Goal: Information Seeking & Learning: Learn about a topic

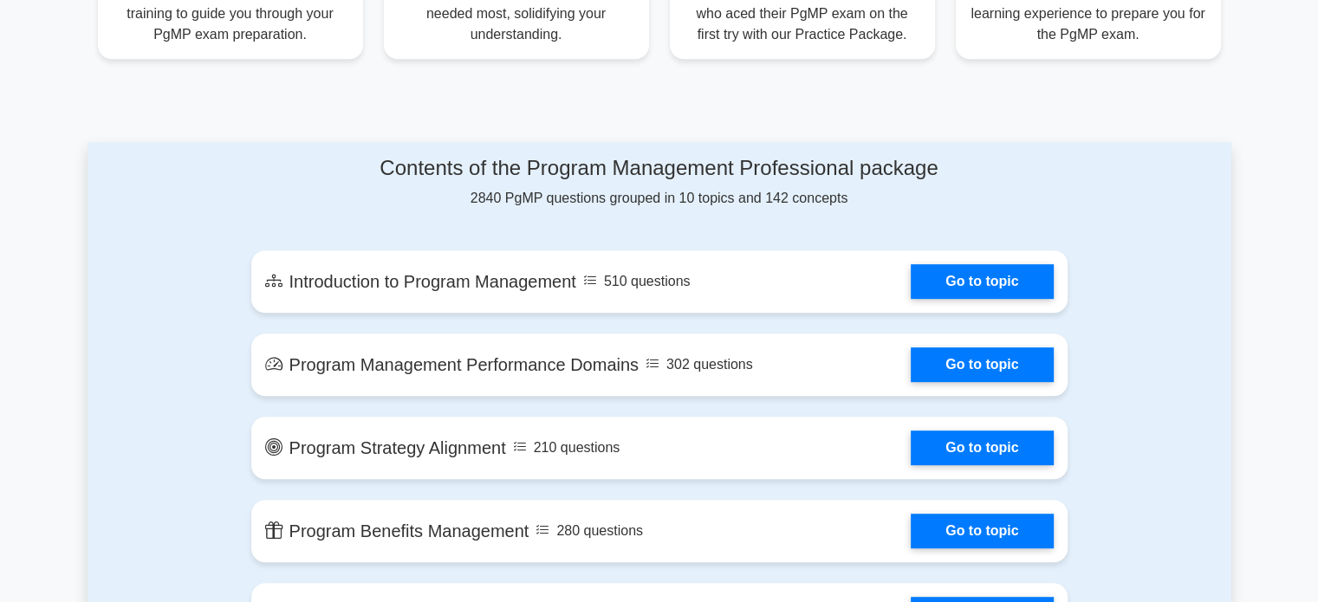
scroll to position [738, 0]
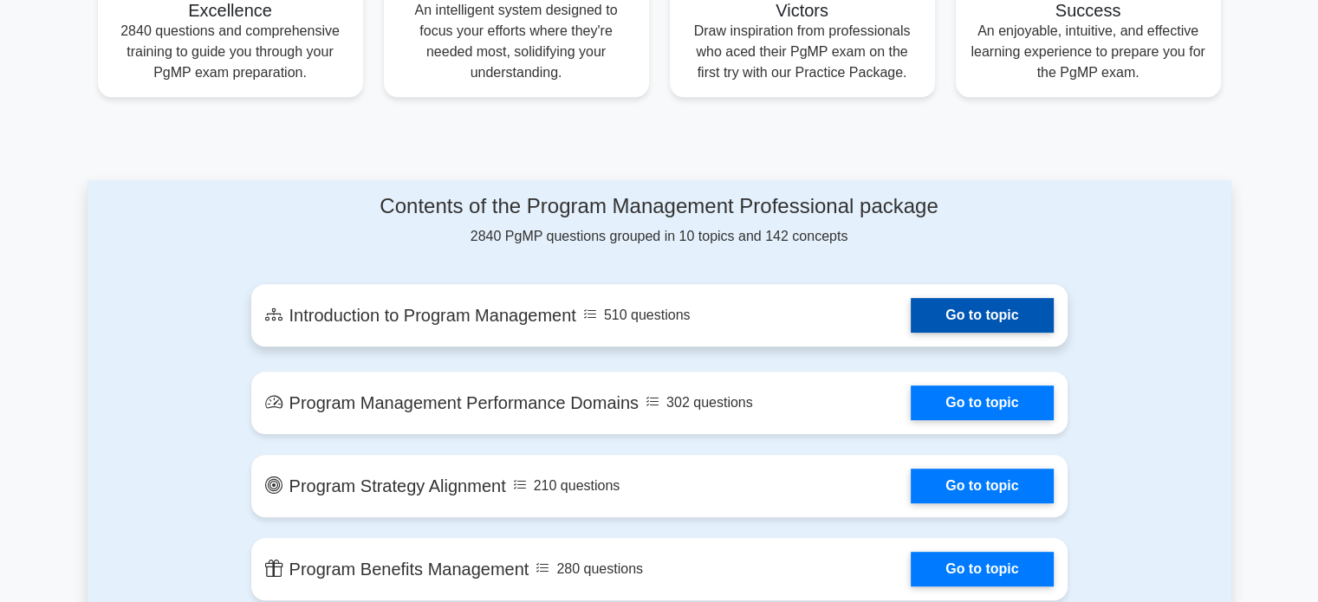
click at [941, 303] on link "Go to topic" at bounding box center [982, 315] width 142 height 35
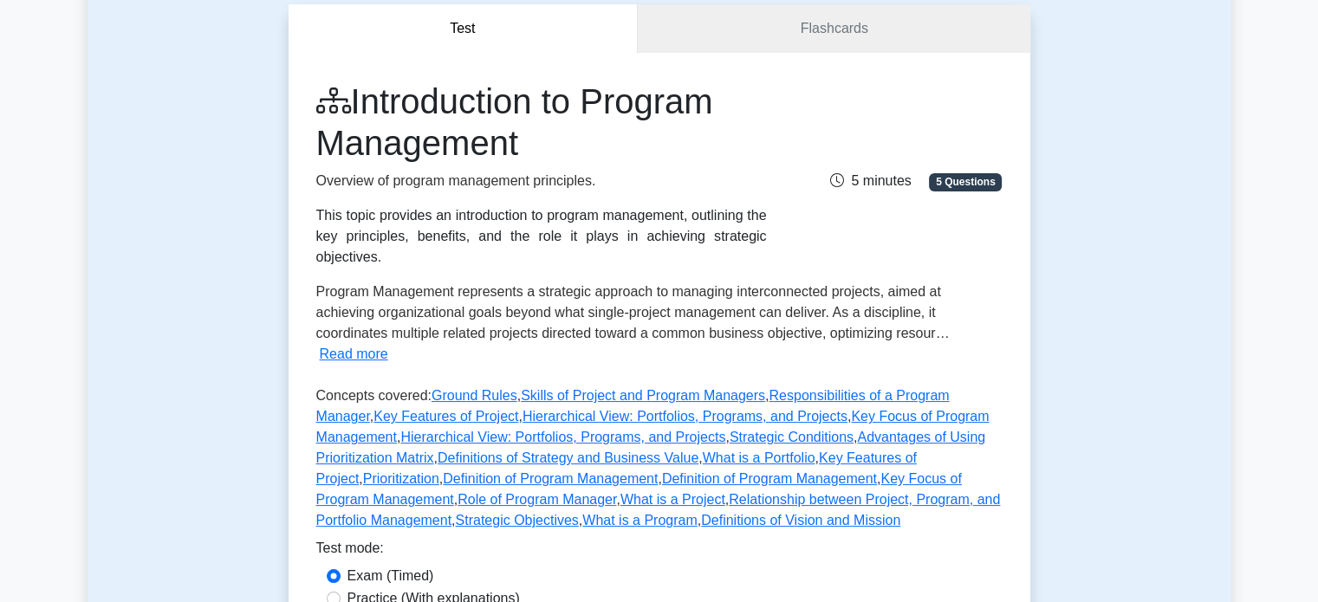
scroll to position [165, 0]
click at [785, 450] on link "Key Features of Project" at bounding box center [616, 468] width 600 height 36
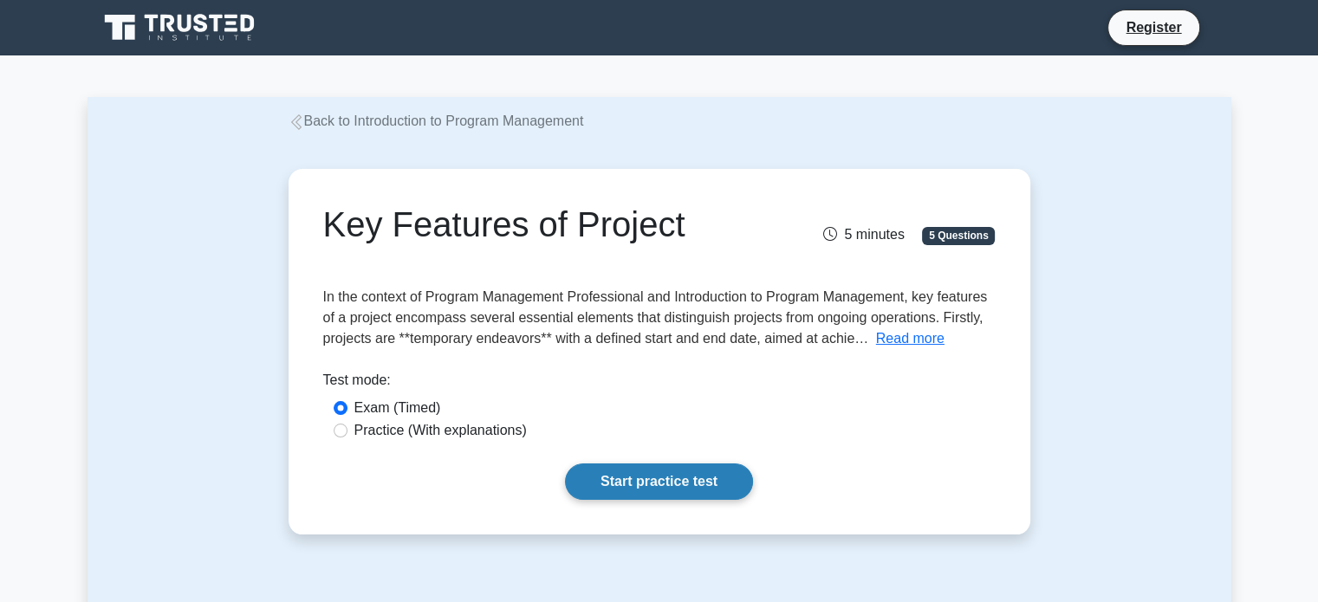
click at [629, 485] on link "Start practice test" at bounding box center [659, 481] width 188 height 36
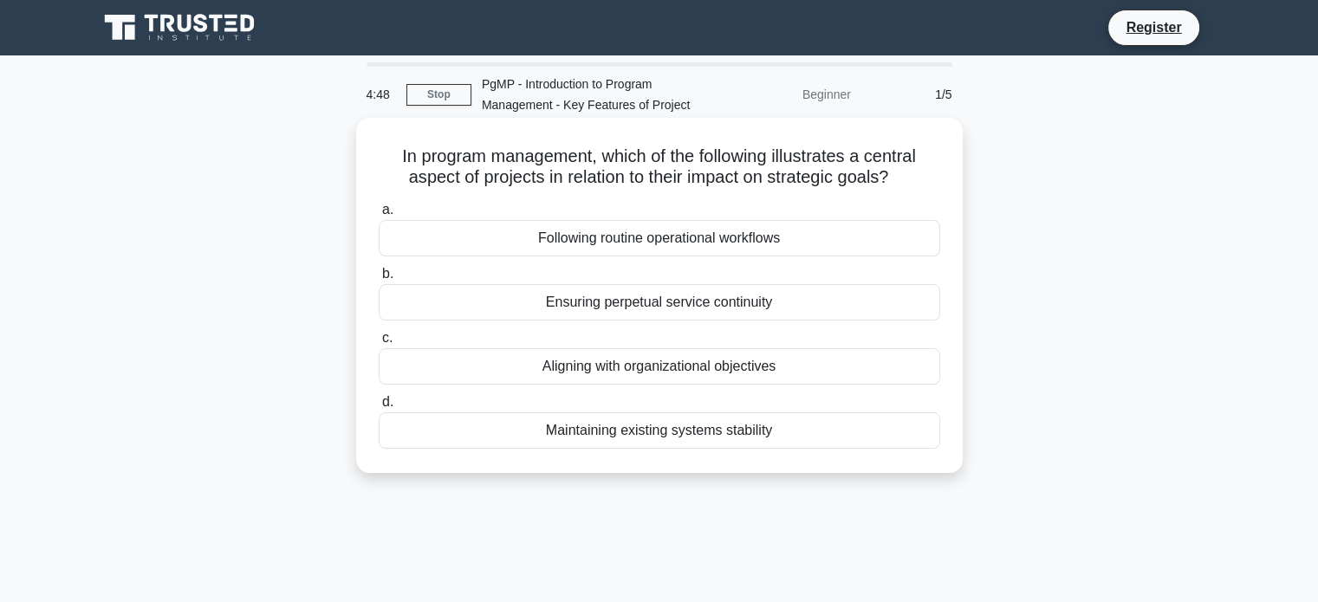
click at [688, 369] on div "Aligning with organizational objectives" at bounding box center [659, 366] width 561 height 36
click at [379, 344] on input "c. Aligning with organizational objectives" at bounding box center [379, 338] width 0 height 11
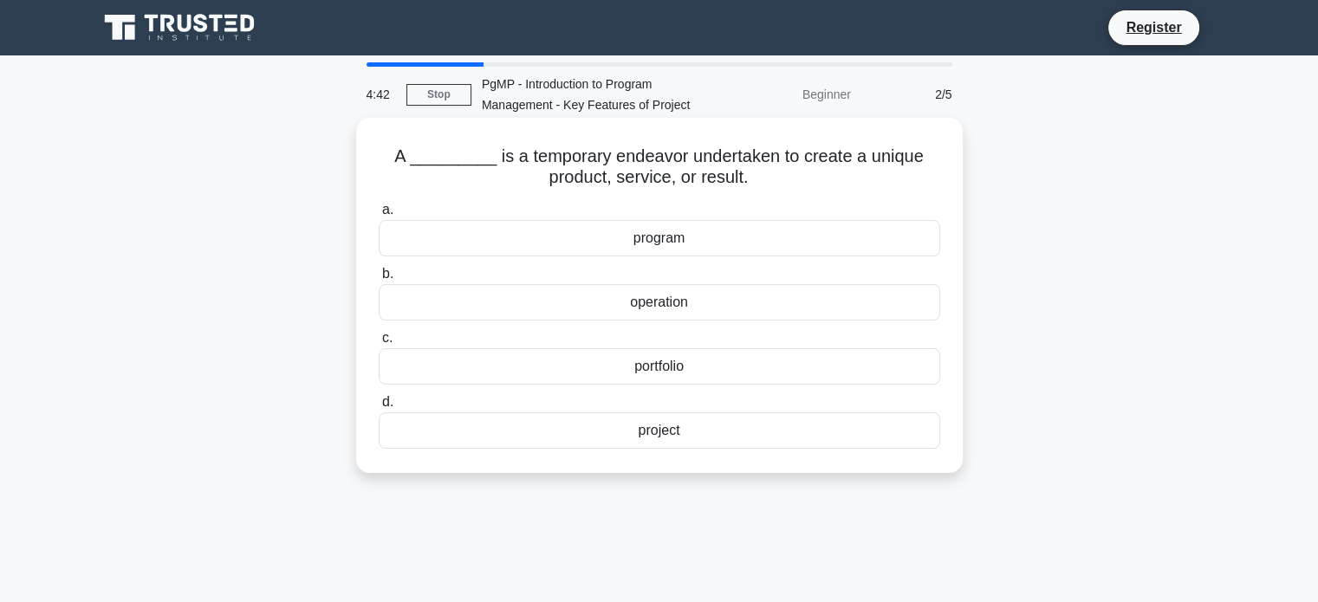
click at [677, 431] on div "project" at bounding box center [659, 430] width 561 height 36
click at [379, 408] on input "d. project" at bounding box center [379, 402] width 0 height 11
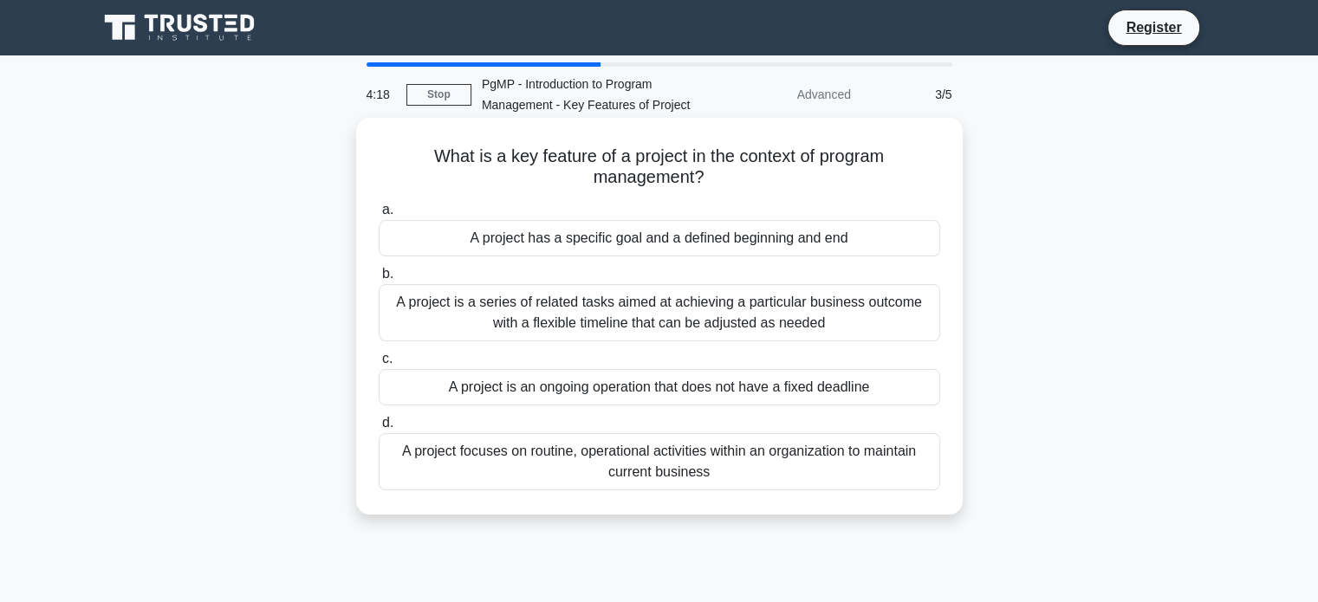
click at [785, 242] on div "A project has a specific goal and a defined beginning and end" at bounding box center [659, 238] width 561 height 36
click at [379, 216] on input "a. A project has a specific goal and a defined beginning and end" at bounding box center [379, 209] width 0 height 11
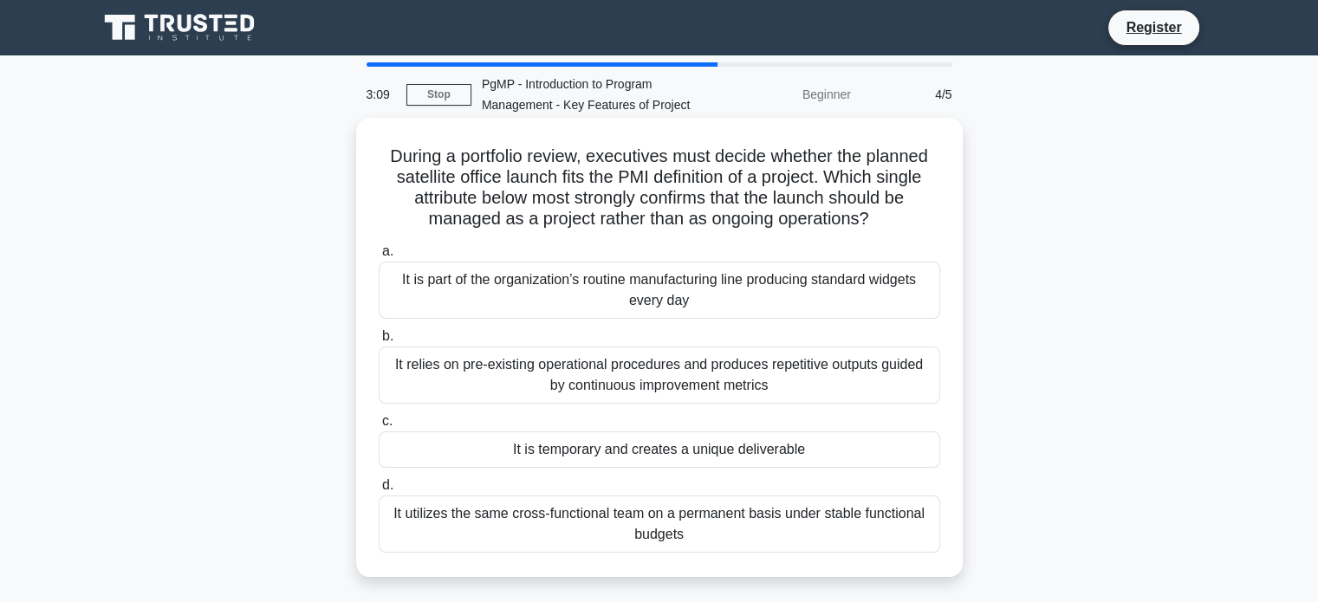
click at [705, 453] on div "It is temporary and creates a unique deliverable" at bounding box center [659, 449] width 561 height 36
click at [379, 427] on input "c. It is temporary and creates a unique deliverable" at bounding box center [379, 421] width 0 height 11
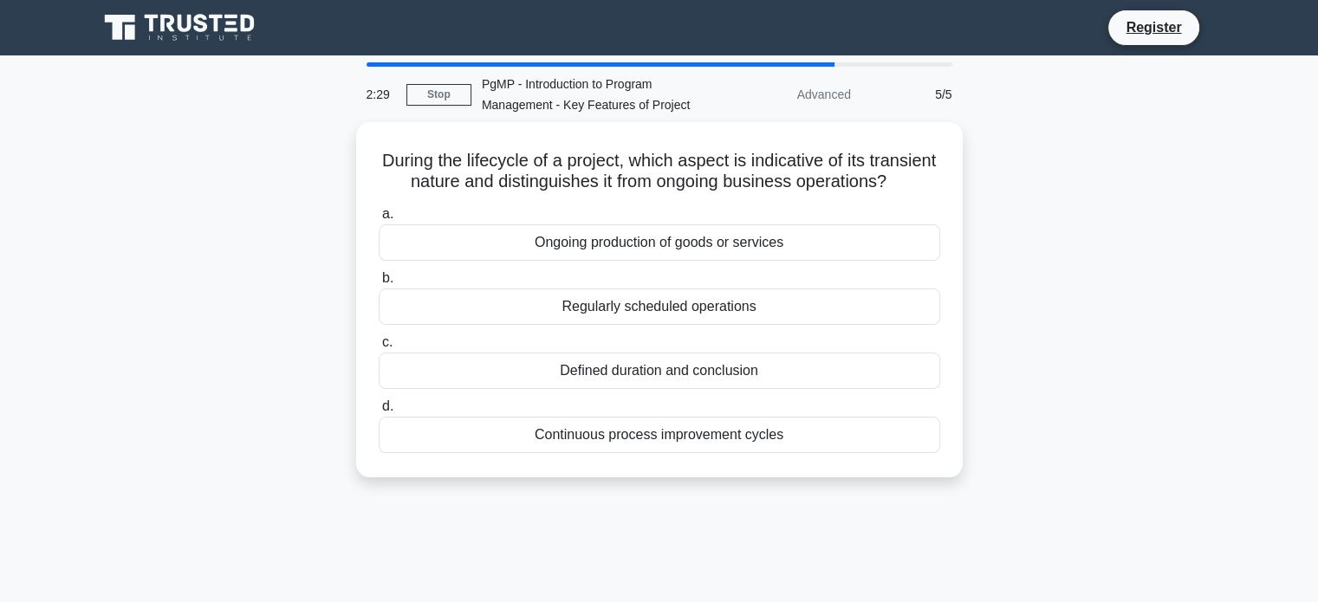
click at [705, 453] on div "Continuous process improvement cycles" at bounding box center [659, 435] width 561 height 36
click at [379, 412] on input "d. Continuous process improvement cycles" at bounding box center [379, 406] width 0 height 11
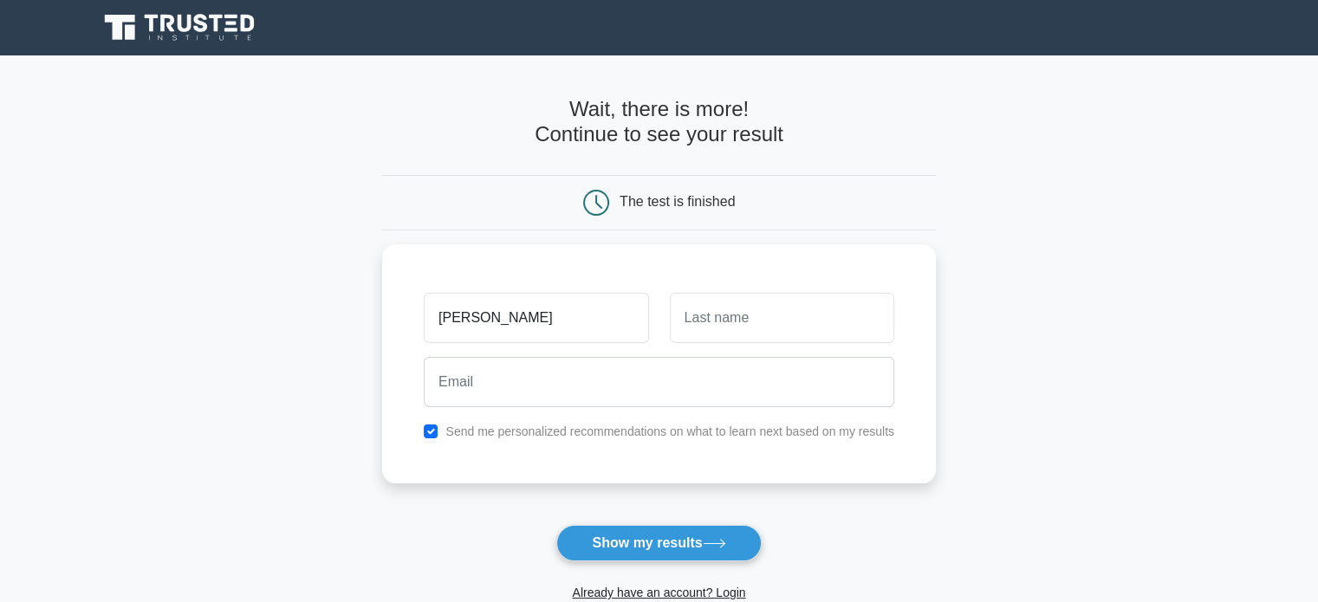
type input "[PERSON_NAME]"
type input "Zeidan"
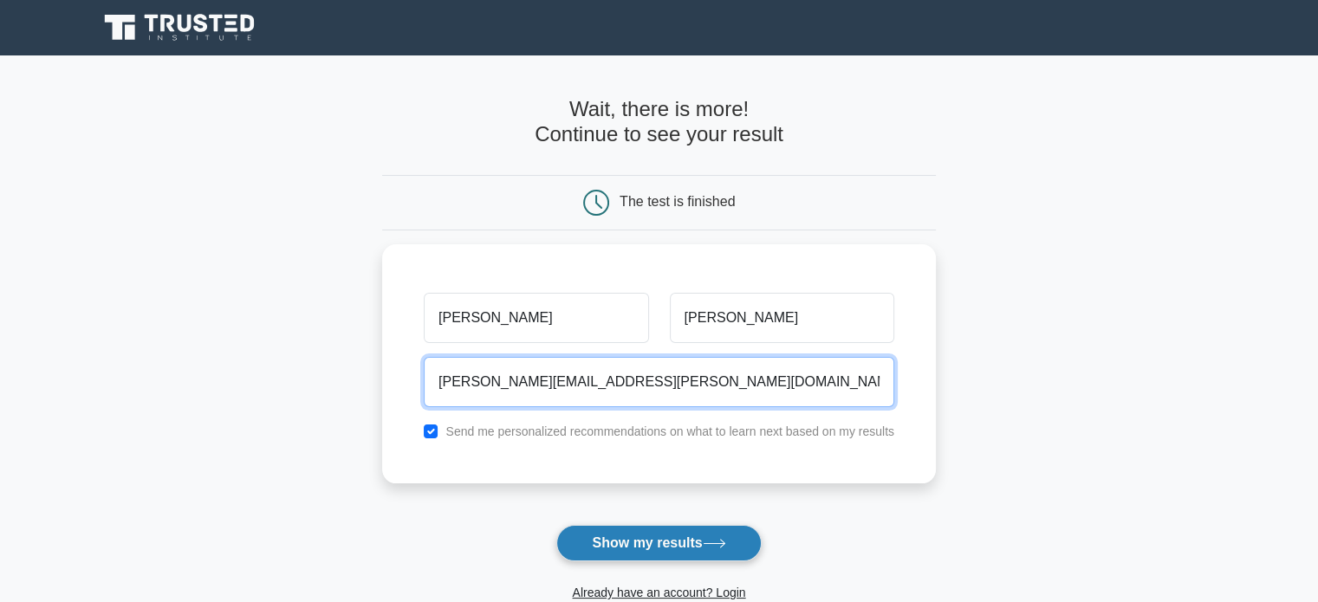
type input "allen.zeidan@gmail.com"
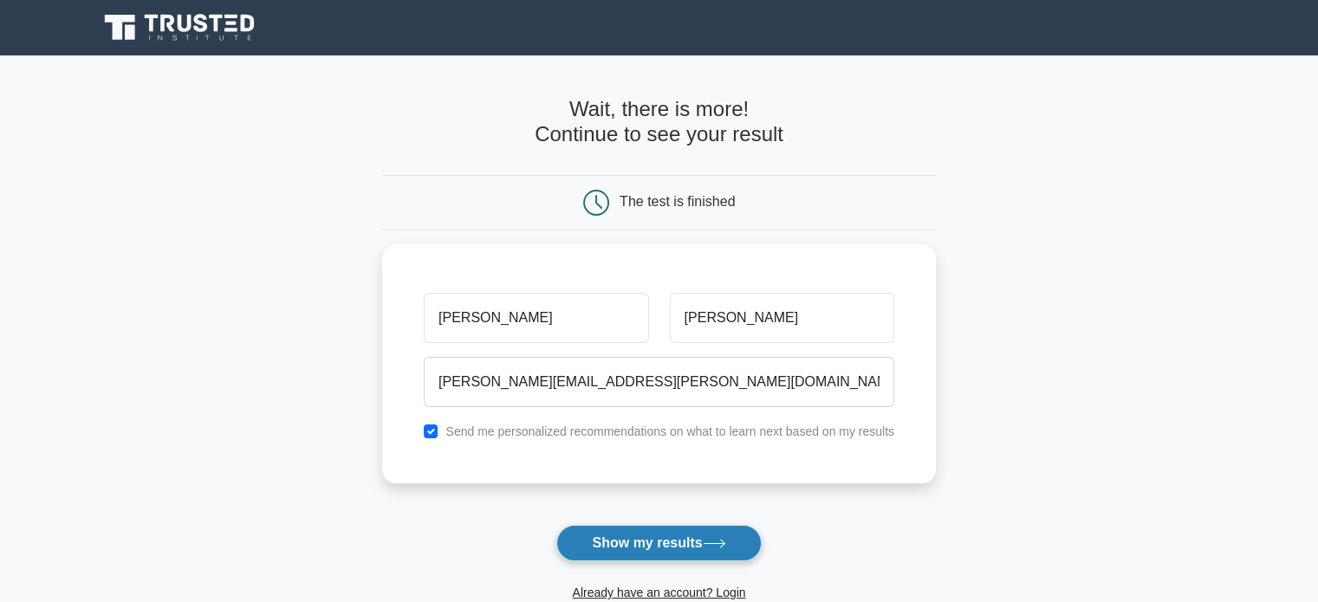
click at [658, 543] on button "Show my results" at bounding box center [658, 543] width 204 height 36
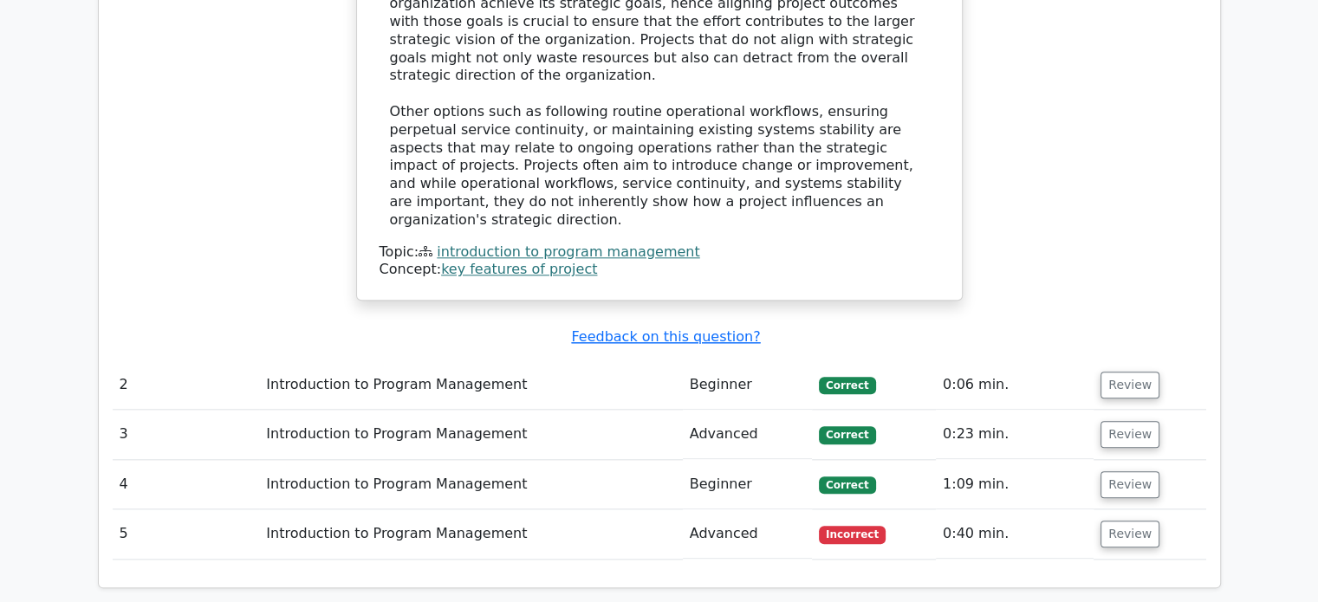
scroll to position [1816, 0]
click at [1124, 521] on button "Review" at bounding box center [1129, 534] width 59 height 27
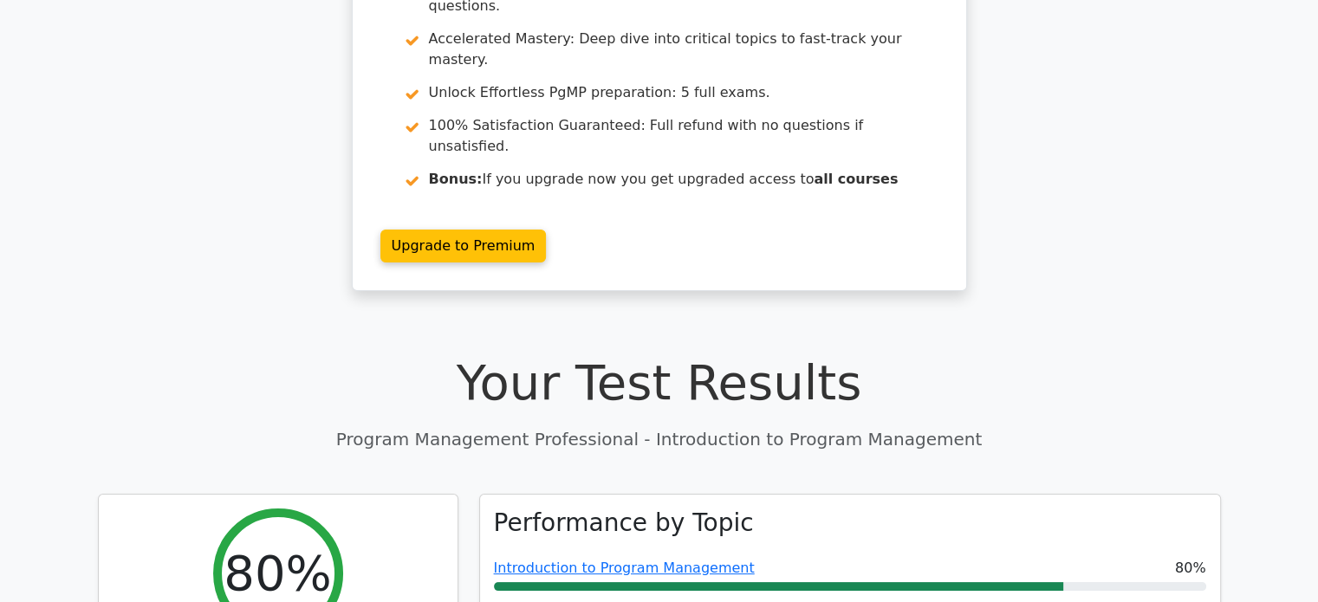
scroll to position [0, 0]
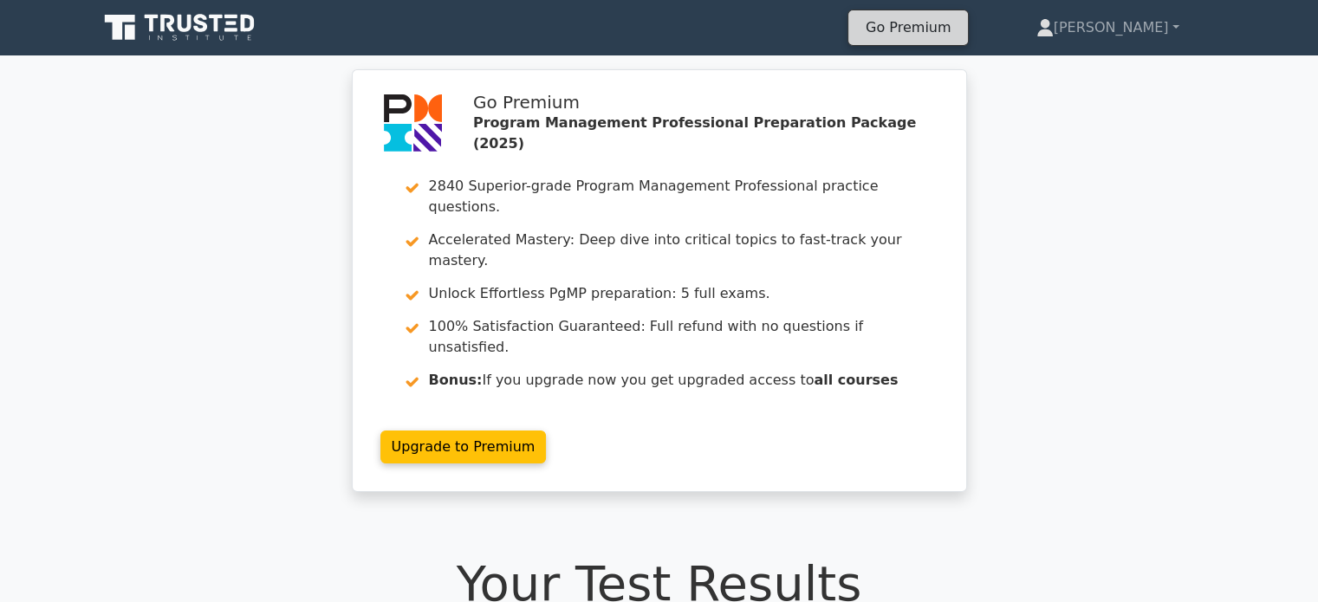
click at [961, 33] on link "Go Premium" at bounding box center [908, 27] width 106 height 23
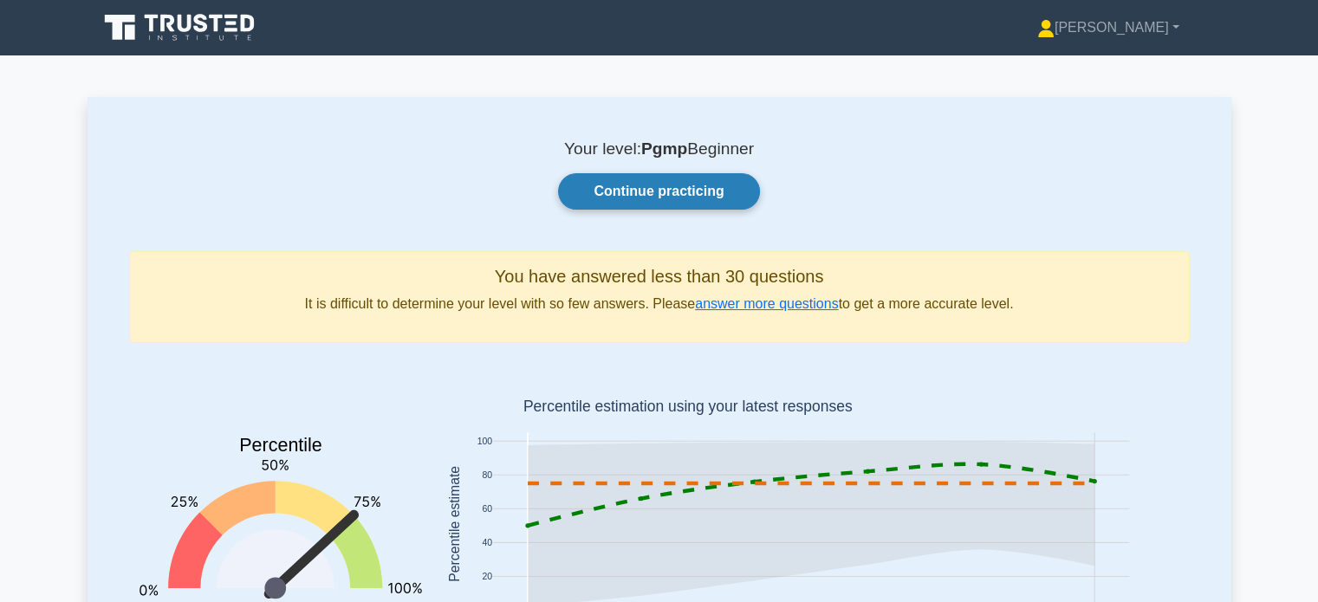
click at [641, 186] on link "Continue practicing" at bounding box center [658, 191] width 201 height 36
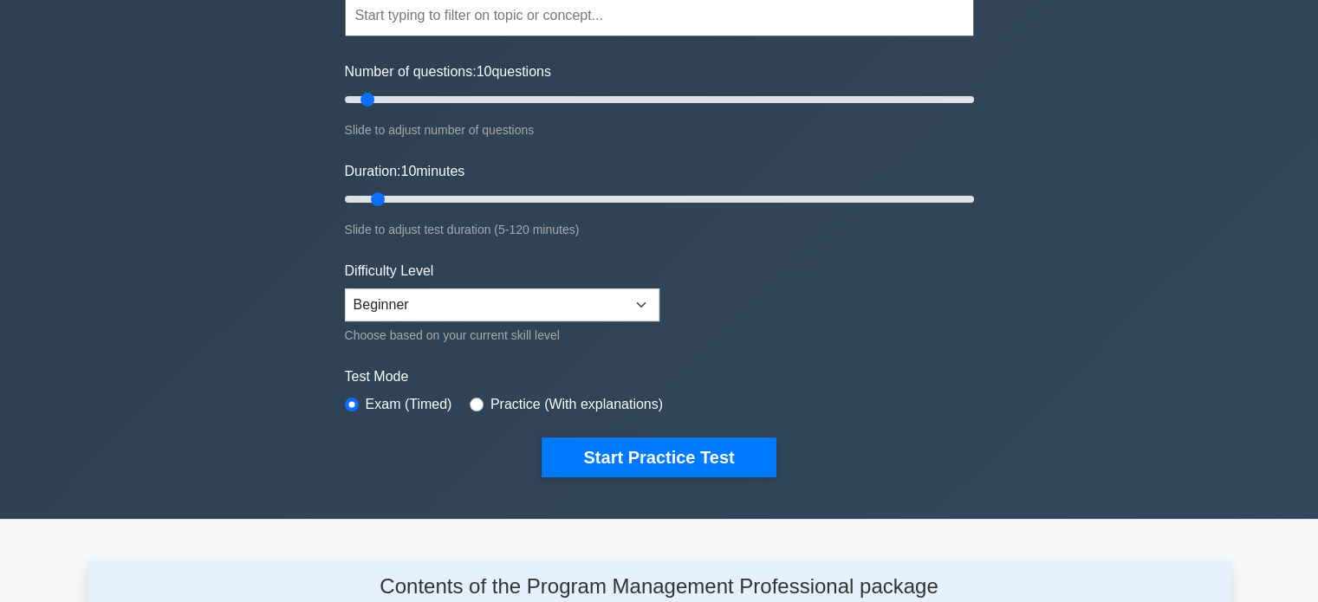
scroll to position [175, 0]
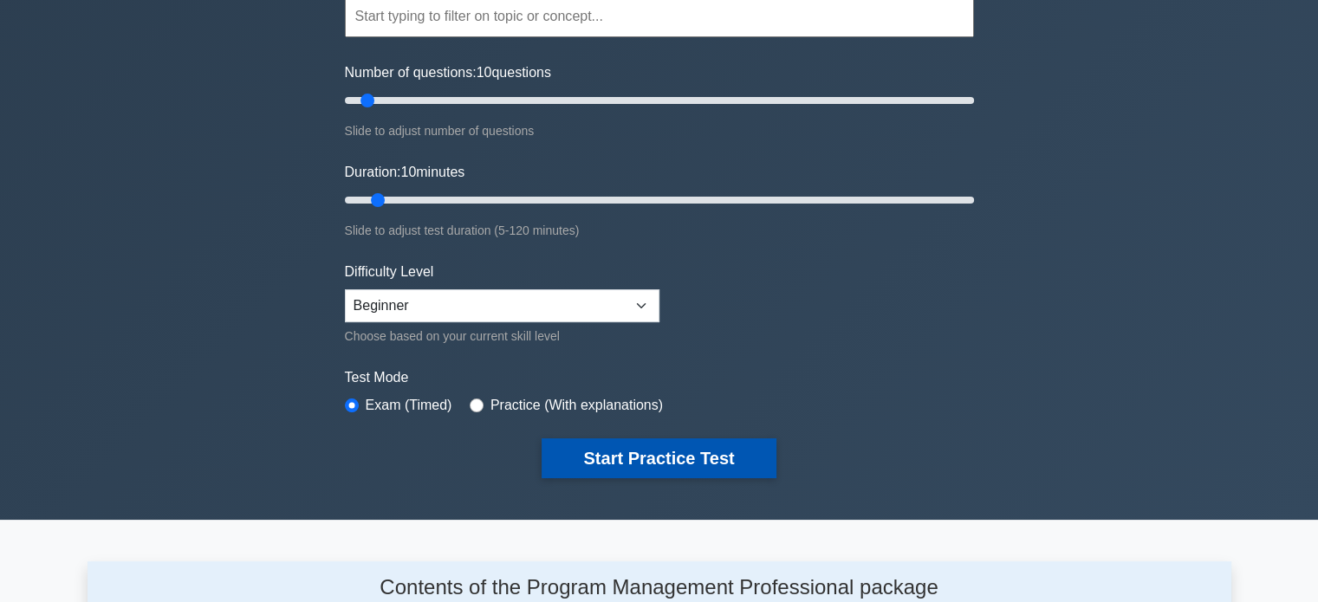
click at [632, 466] on button "Start Practice Test" at bounding box center [658, 458] width 234 height 40
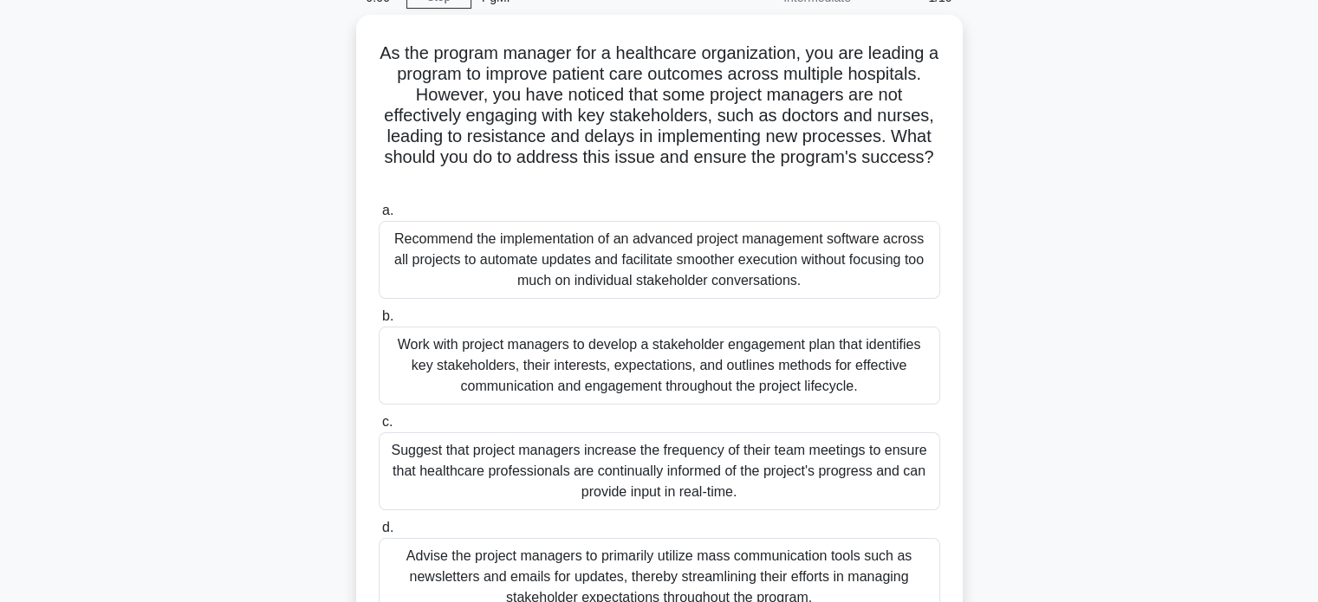
scroll to position [87, 0]
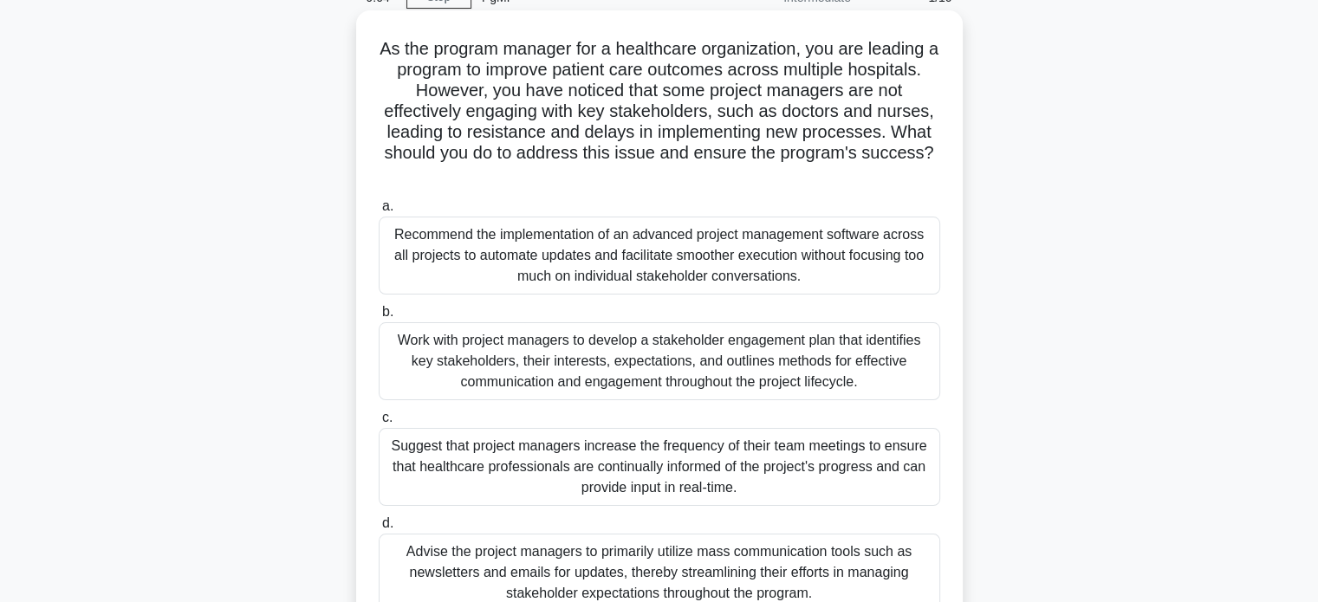
click at [636, 368] on div "Work with project managers to develop a stakeholder engagement plan that identi…" at bounding box center [659, 361] width 561 height 78
click at [379, 318] on input "b. Work with project managers to develop a stakeholder engagement plan that ide…" at bounding box center [379, 312] width 0 height 11
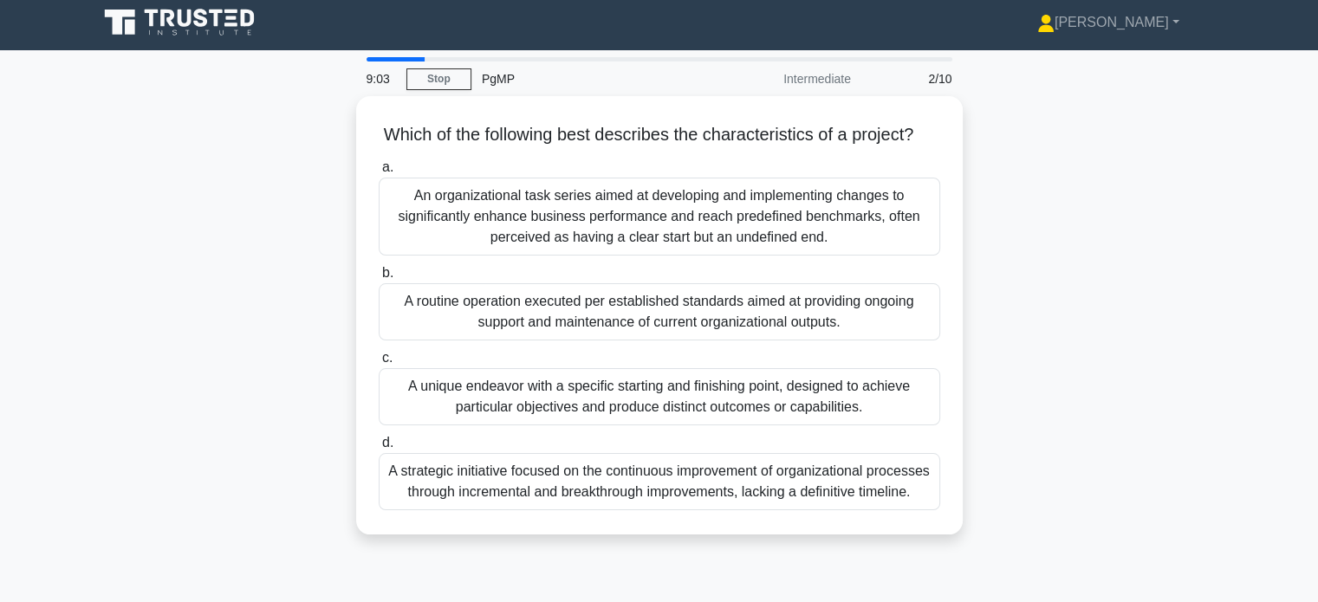
scroll to position [0, 0]
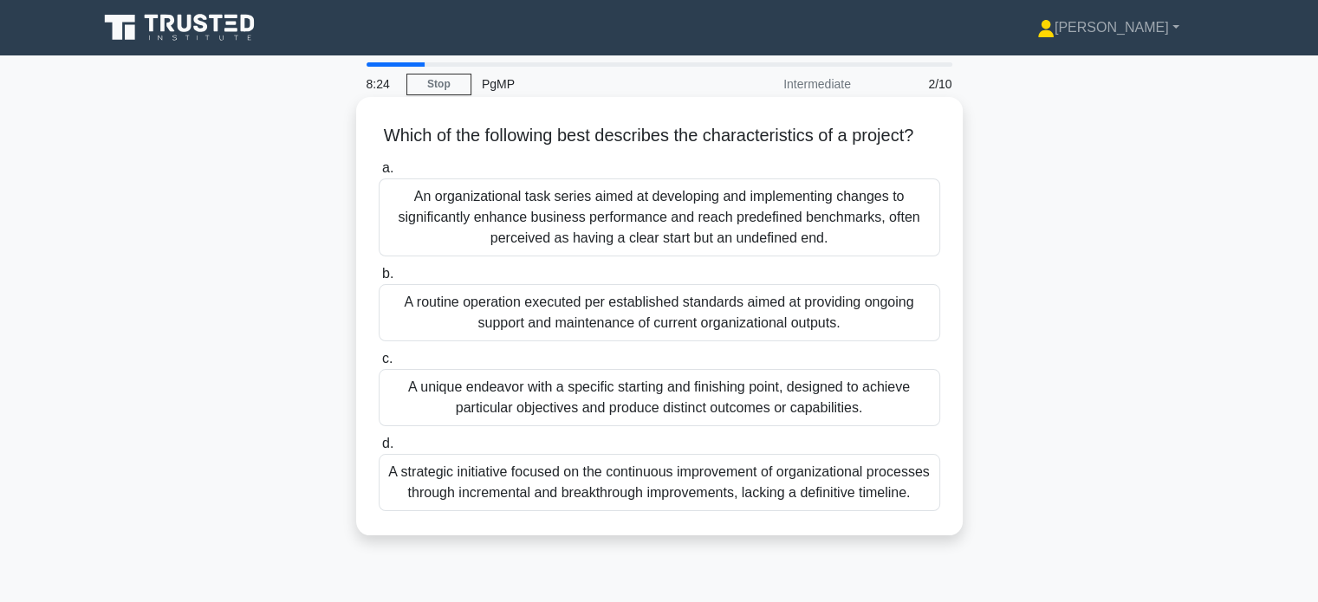
click at [640, 418] on div "A unique endeavor with a specific starting and finishing point, designed to ach…" at bounding box center [659, 397] width 561 height 57
click at [379, 365] on input "c. A unique endeavor with a specific starting and finishing point, designed to …" at bounding box center [379, 358] width 0 height 11
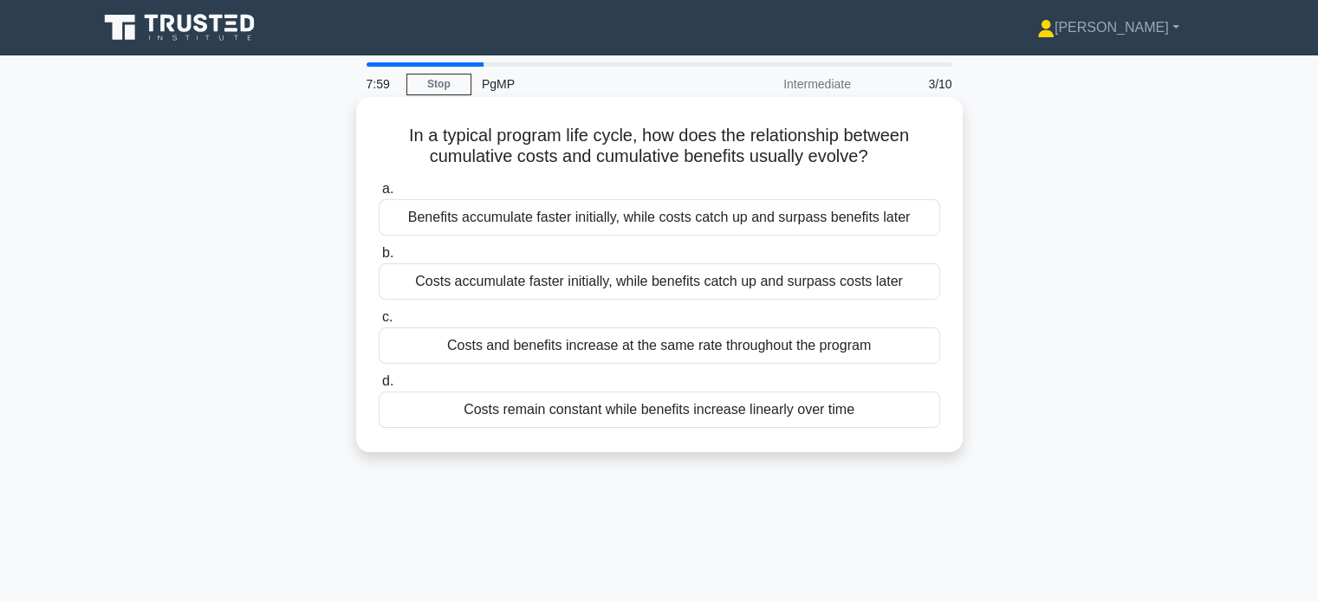
click at [666, 282] on div "Costs accumulate faster initially, while benefits catch up and surpass costs la…" at bounding box center [659, 281] width 561 height 36
click at [379, 259] on input "b. Costs accumulate faster initially, while benefits catch up and surpass costs…" at bounding box center [379, 253] width 0 height 11
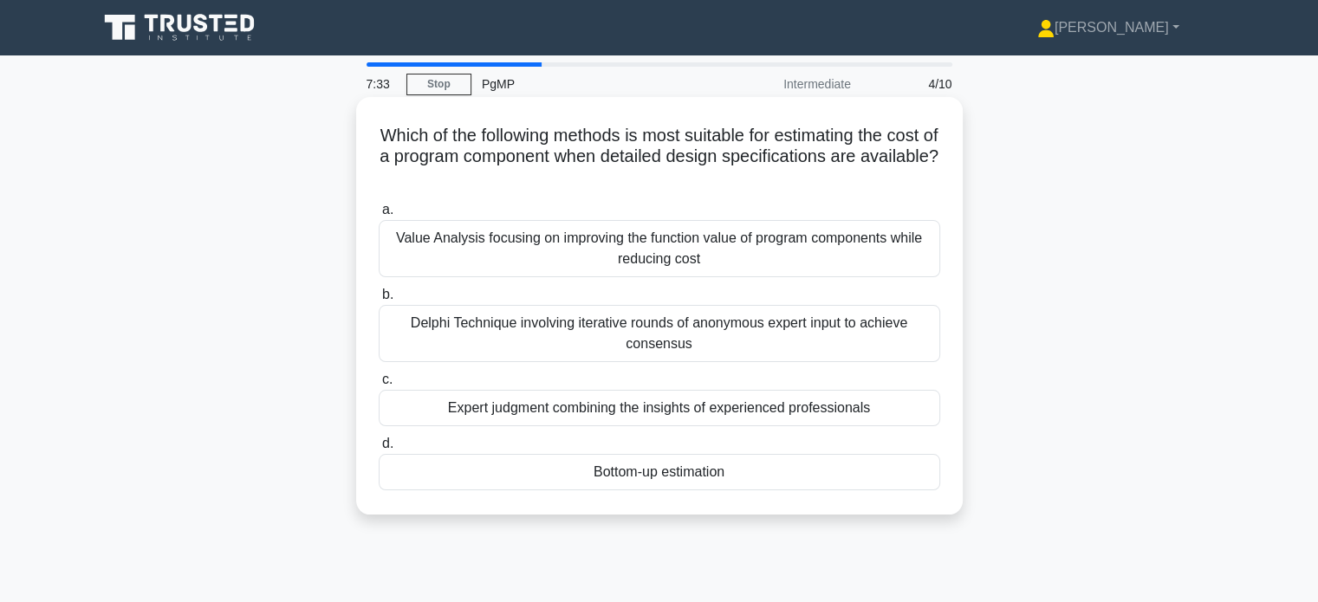
click at [622, 477] on div "Bottom-up estimation" at bounding box center [659, 472] width 561 height 36
click at [379, 450] on input "d. Bottom-up estimation" at bounding box center [379, 443] width 0 height 11
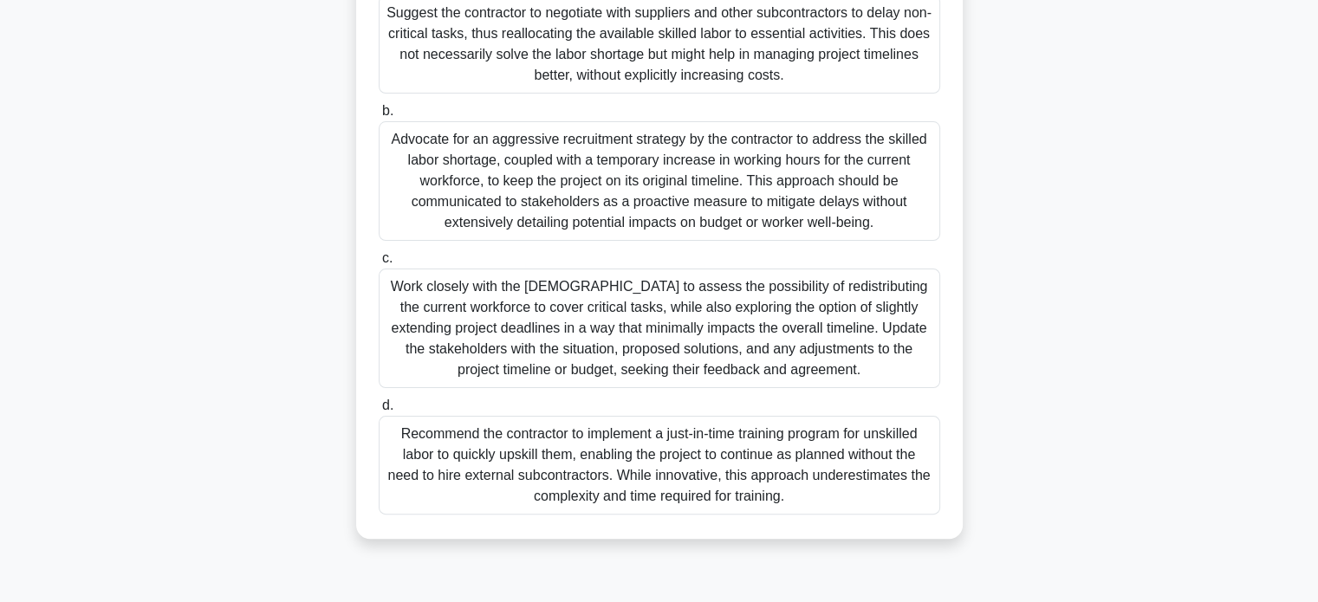
scroll to position [333, 0]
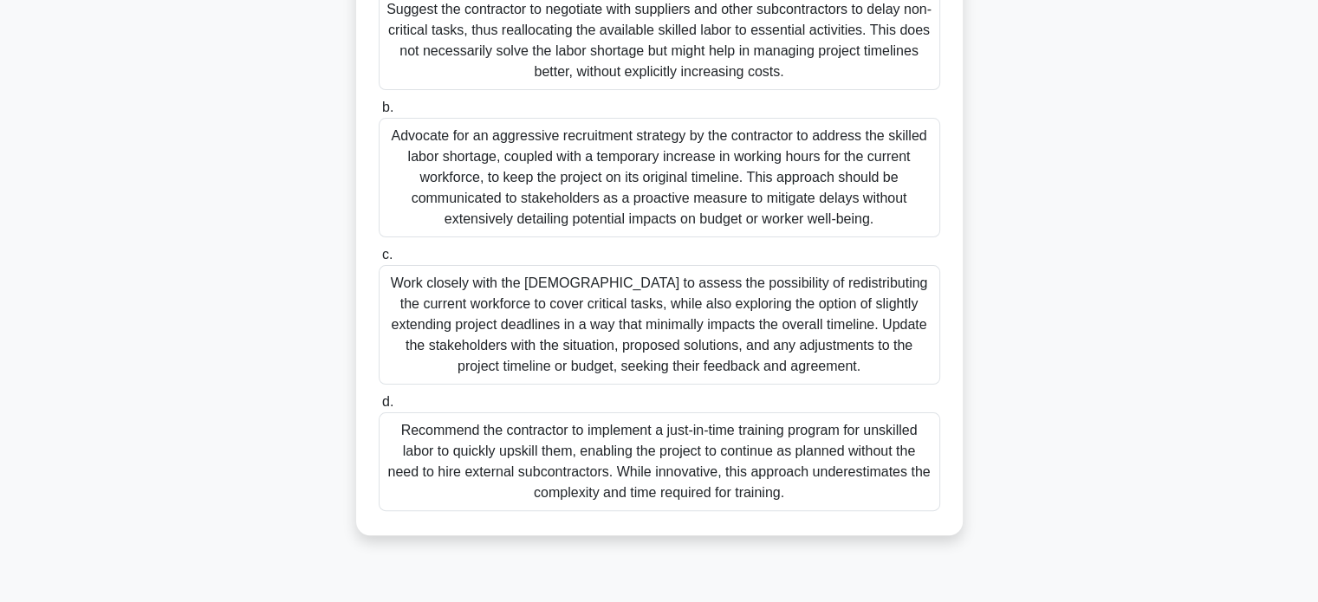
click at [641, 311] on div "Work closely with the contractor to assess the possibility of redistributing th…" at bounding box center [659, 325] width 561 height 120
click at [379, 261] on input "c. Work closely with the contractor to assess the possibility of redistributing…" at bounding box center [379, 255] width 0 height 11
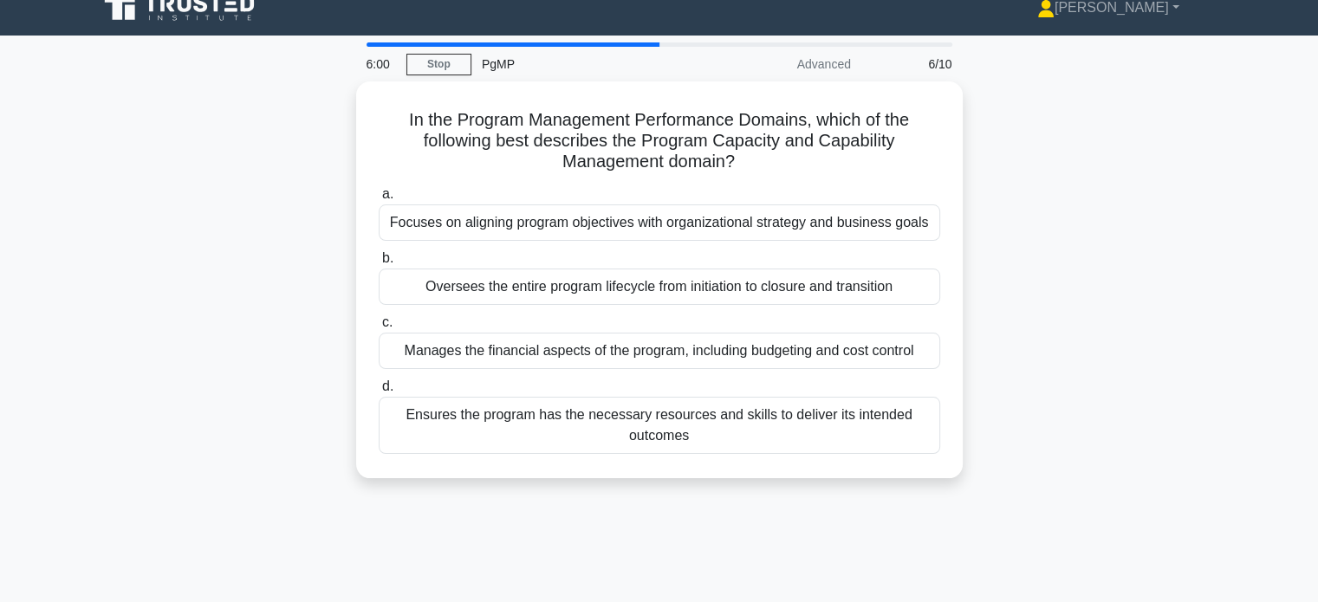
scroll to position [0, 0]
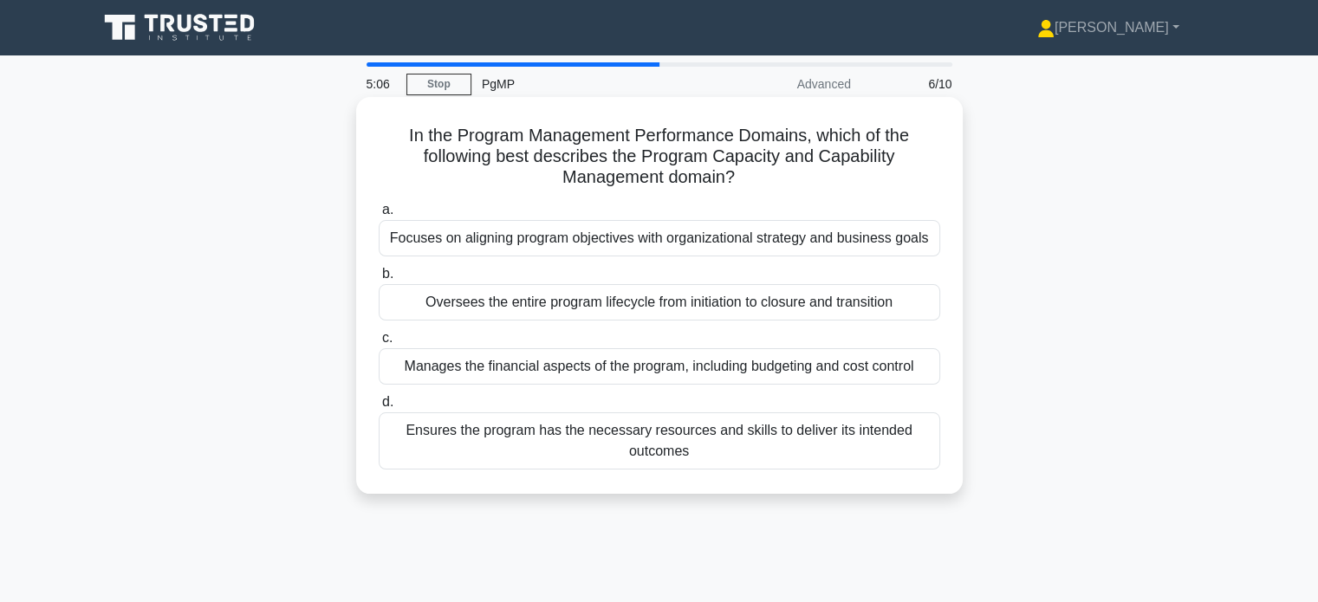
click at [718, 446] on div "Ensures the program has the necessary resources and skills to deliver its inten…" at bounding box center [659, 440] width 561 height 57
click at [379, 408] on input "d. Ensures the program has the necessary resources and skills to deliver its in…" at bounding box center [379, 402] width 0 height 11
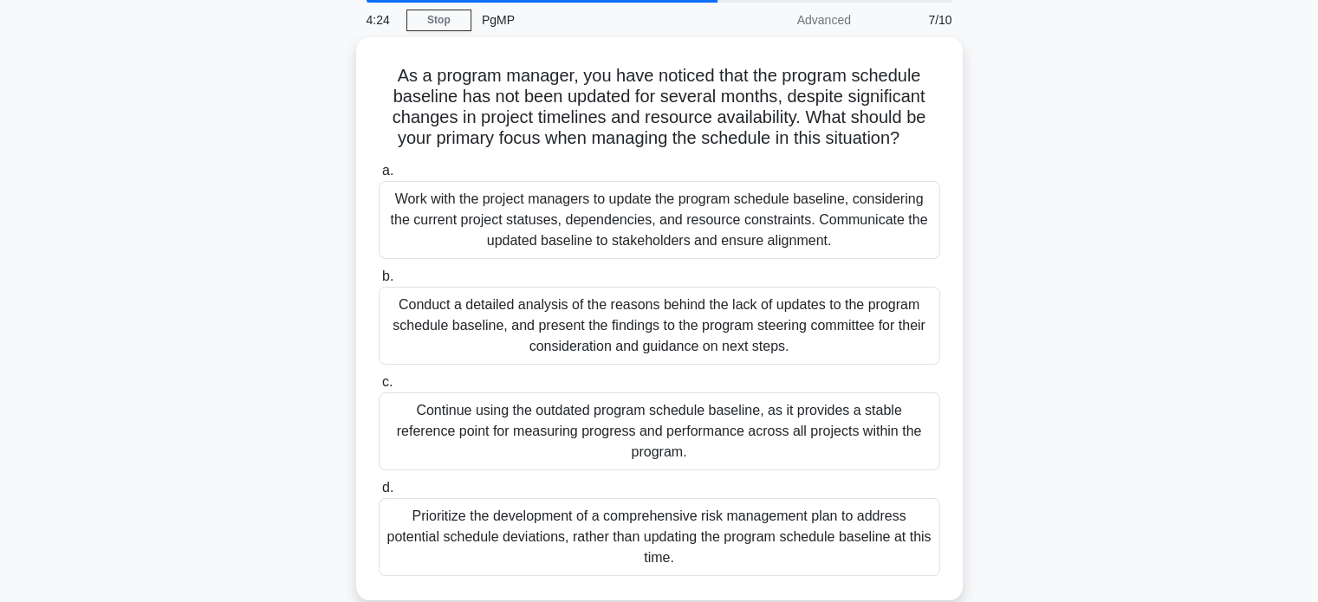
scroll to position [65, 0]
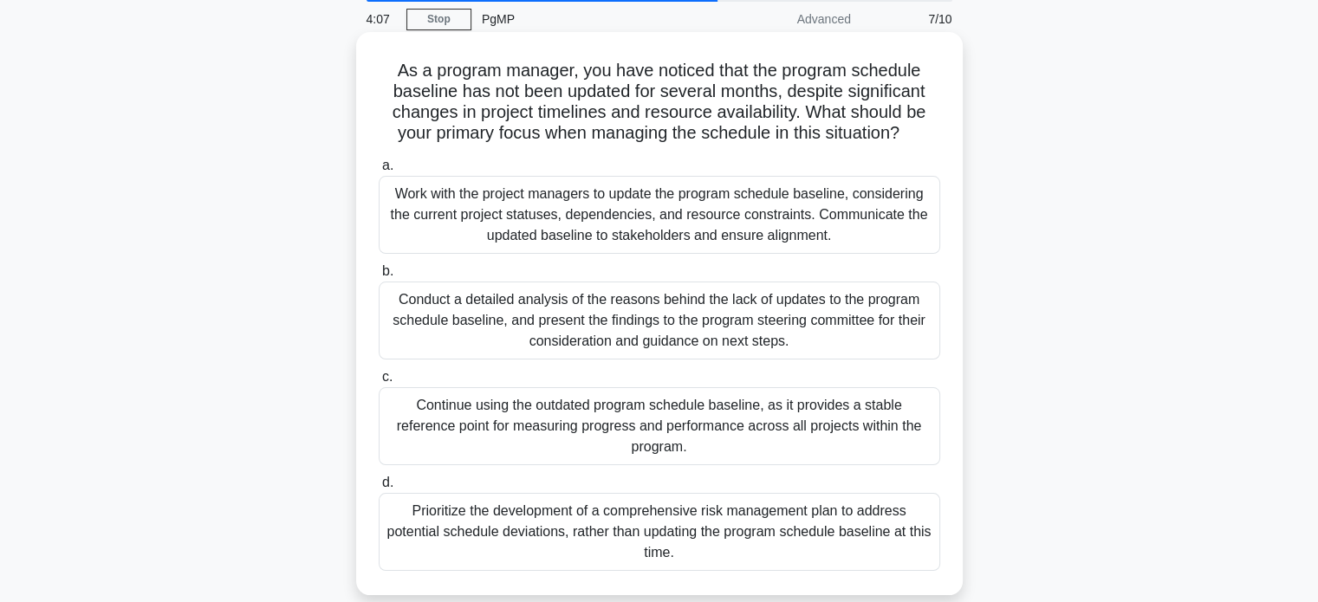
click at [716, 211] on div "Work with the project managers to update the program schedule baseline, conside…" at bounding box center [659, 215] width 561 height 78
click at [379, 172] on input "a. Work with the project managers to update the program schedule baseline, cons…" at bounding box center [379, 165] width 0 height 11
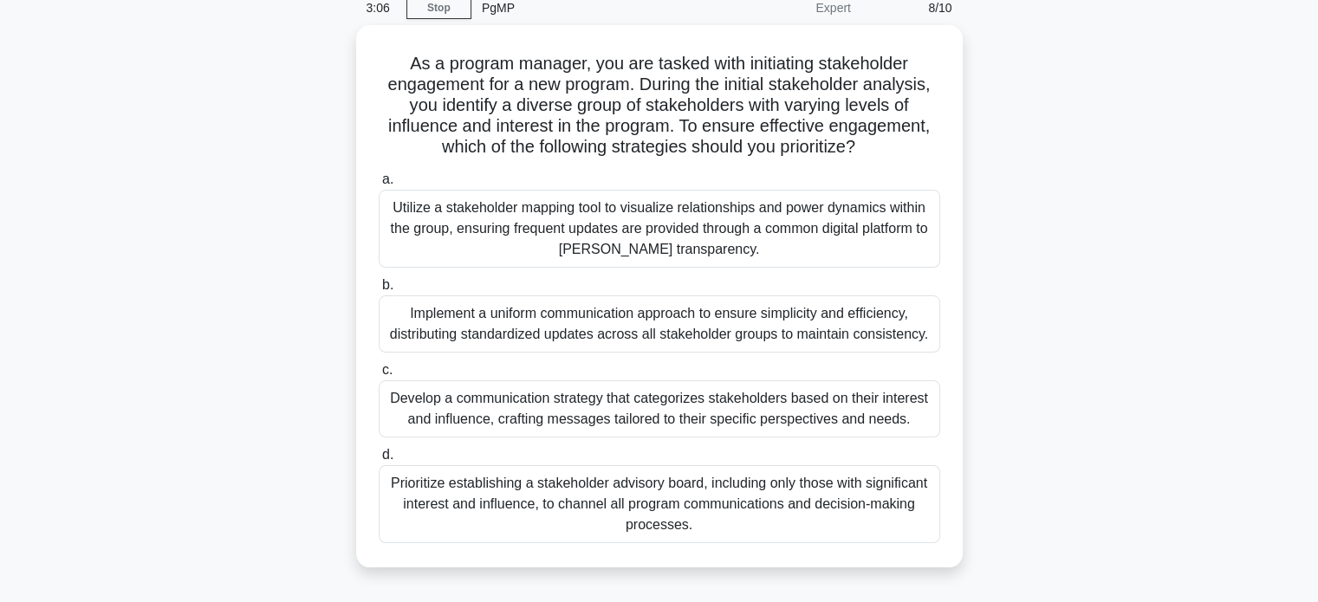
scroll to position [62, 0]
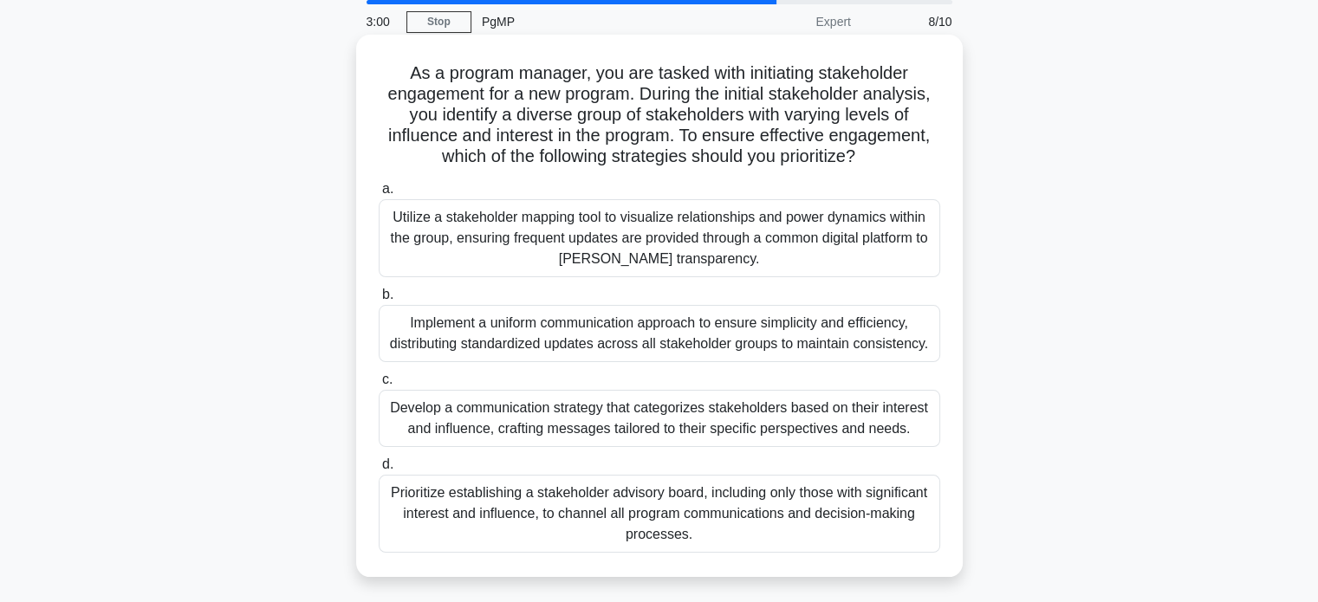
click at [676, 420] on div "Develop a communication strategy that categorizes stakeholders based on their i…" at bounding box center [659, 418] width 561 height 57
click at [379, 386] on input "c. Develop a communication strategy that categorizes stakeholders based on thei…" at bounding box center [379, 379] width 0 height 11
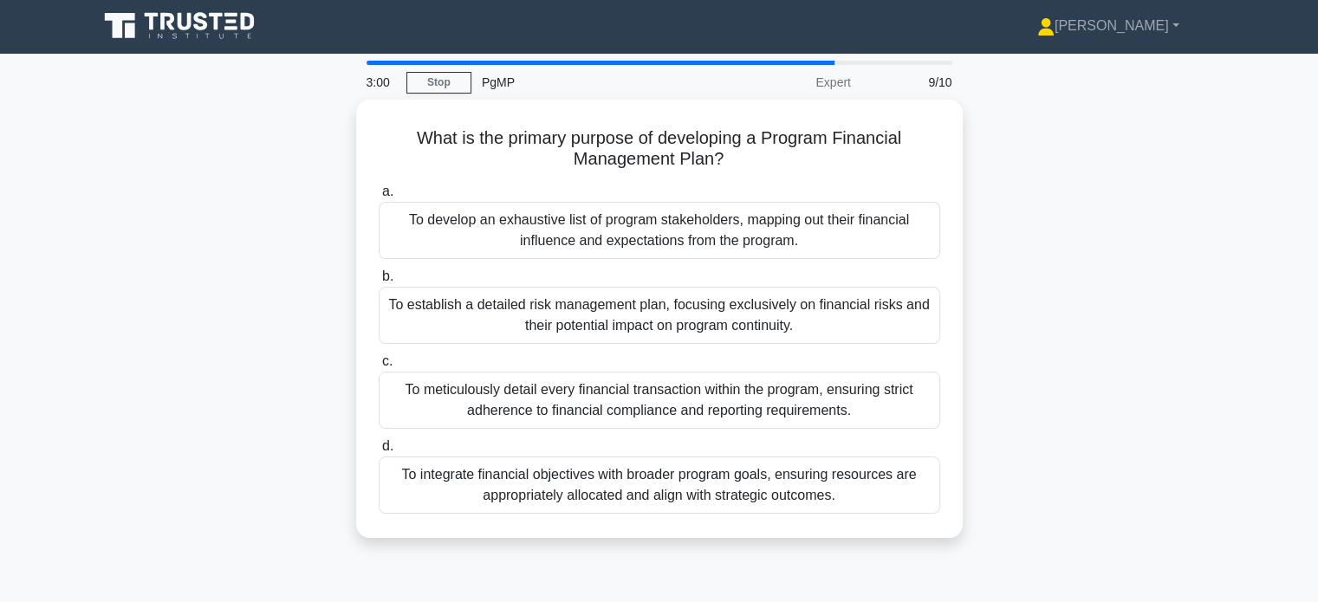
scroll to position [0, 0]
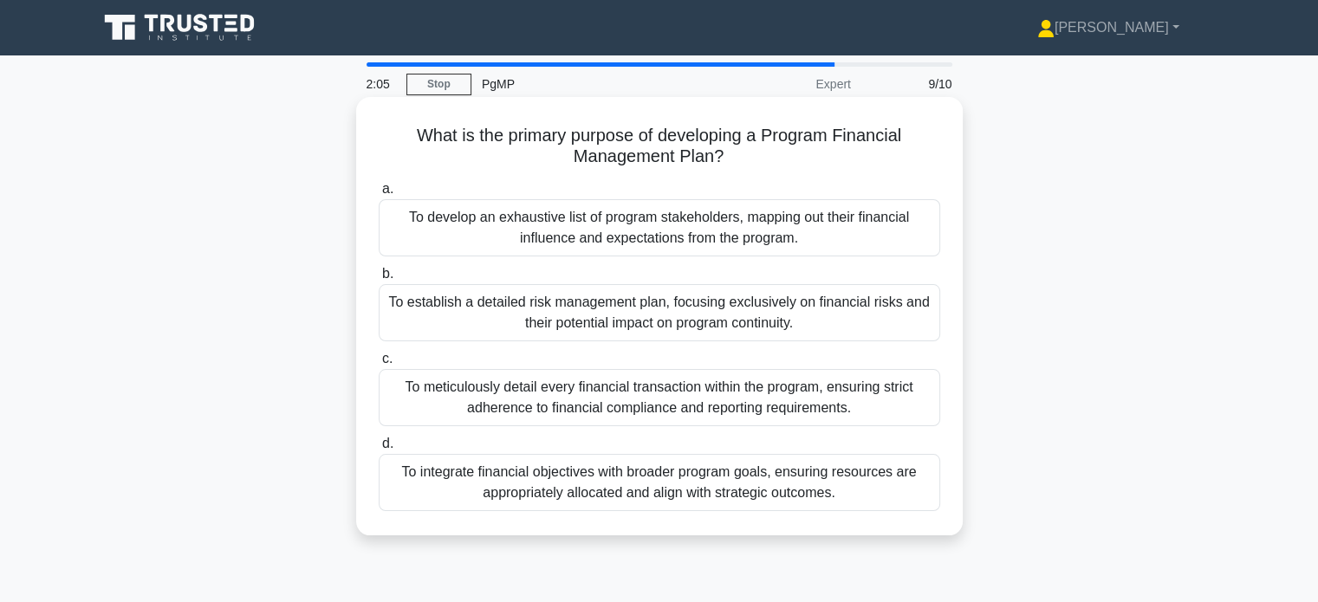
click at [666, 392] on div "To meticulously detail every financial transaction within the program, ensuring…" at bounding box center [659, 397] width 561 height 57
click at [379, 365] on input "c. To meticulously detail every financial transaction within the program, ensur…" at bounding box center [379, 358] width 0 height 11
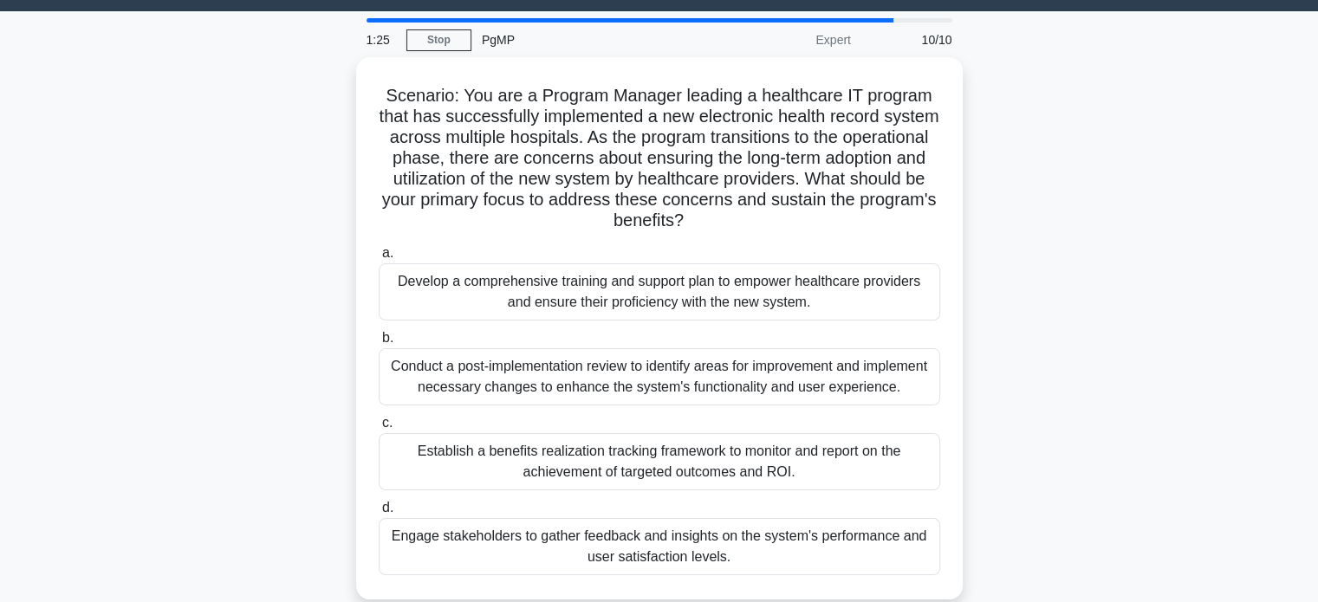
scroll to position [43, 0]
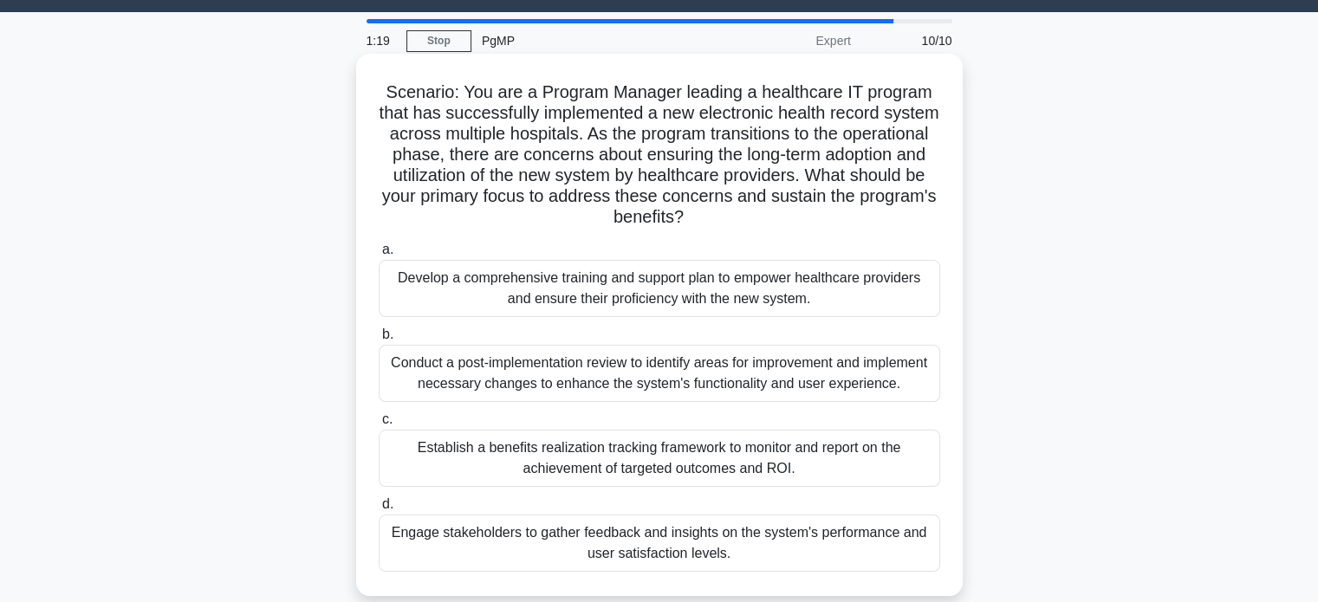
click at [653, 290] on div "Develop a comprehensive training and support plan to empower healthcare provide…" at bounding box center [659, 288] width 561 height 57
click at [379, 256] on input "a. Develop a comprehensive training and support plan to empower healthcare prov…" at bounding box center [379, 249] width 0 height 11
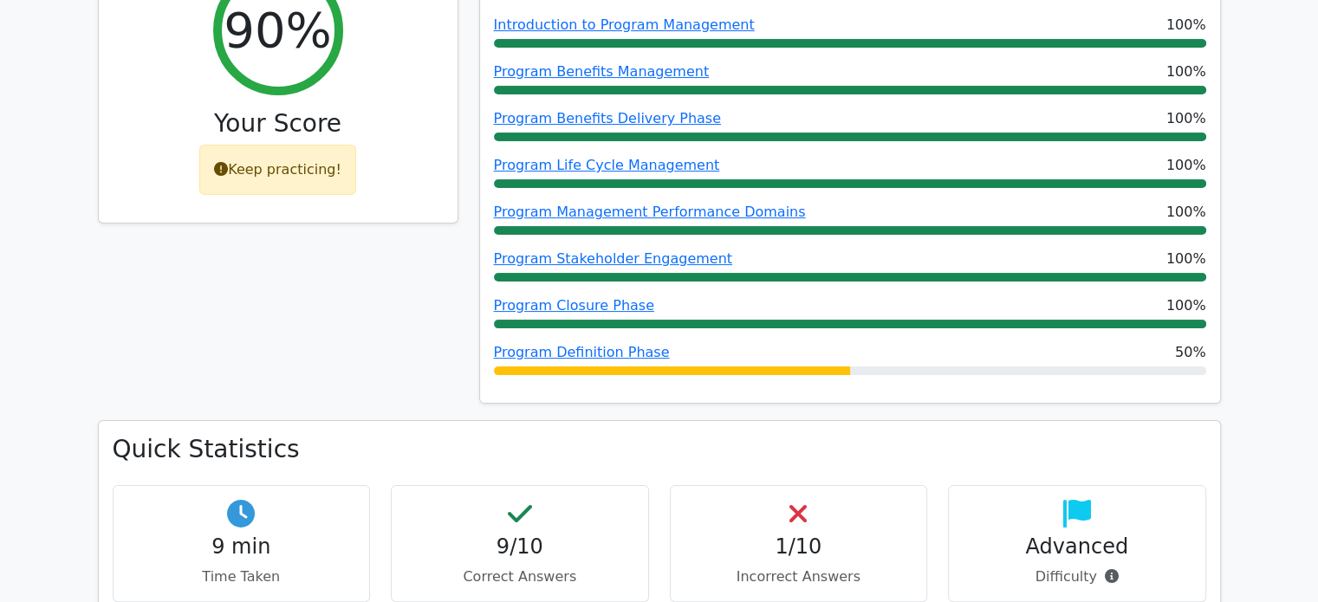
scroll to position [300, 0]
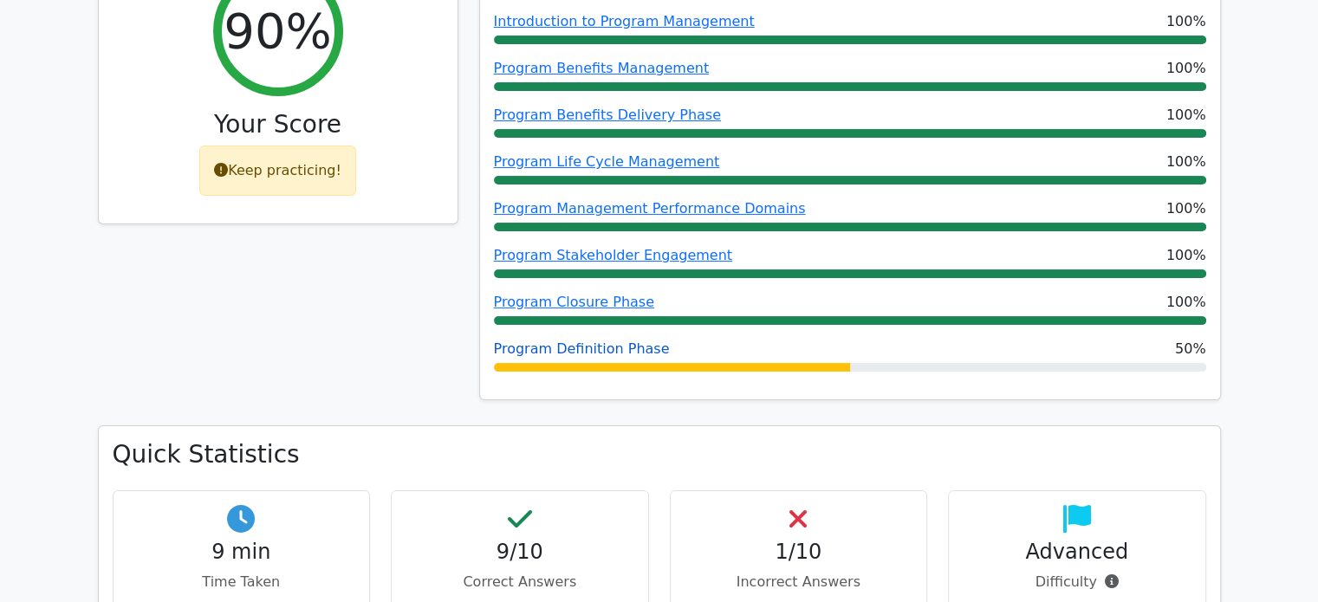
click at [592, 350] on link "Program Definition Phase" at bounding box center [582, 348] width 176 height 16
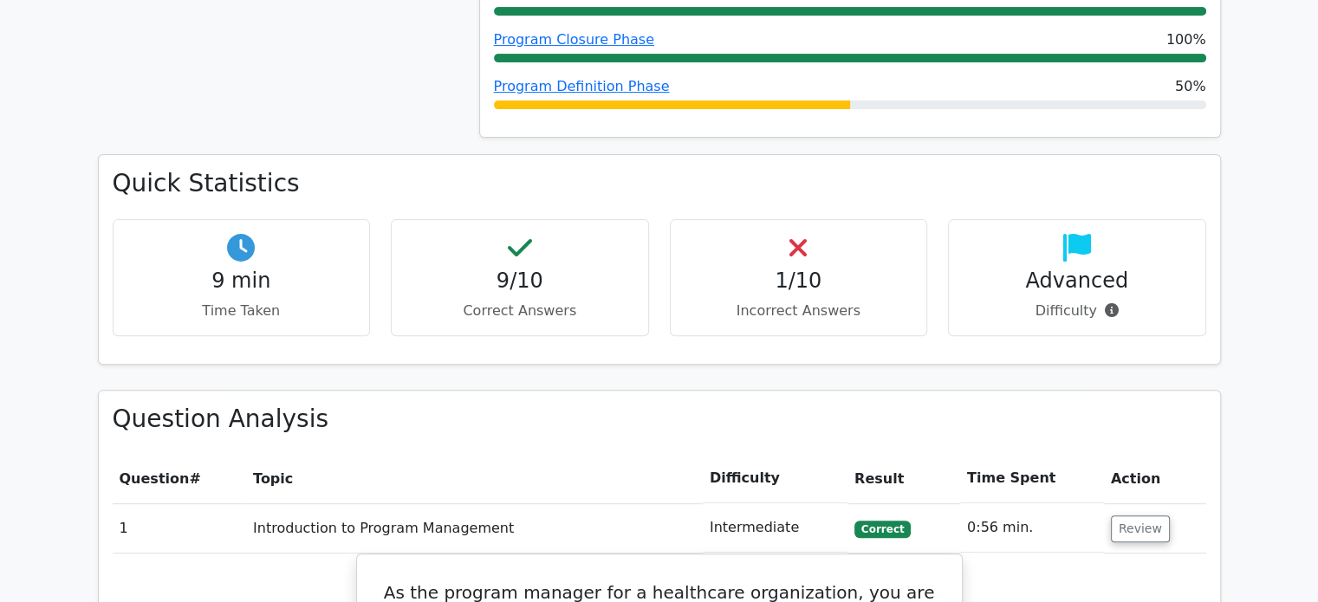
scroll to position [568, 0]
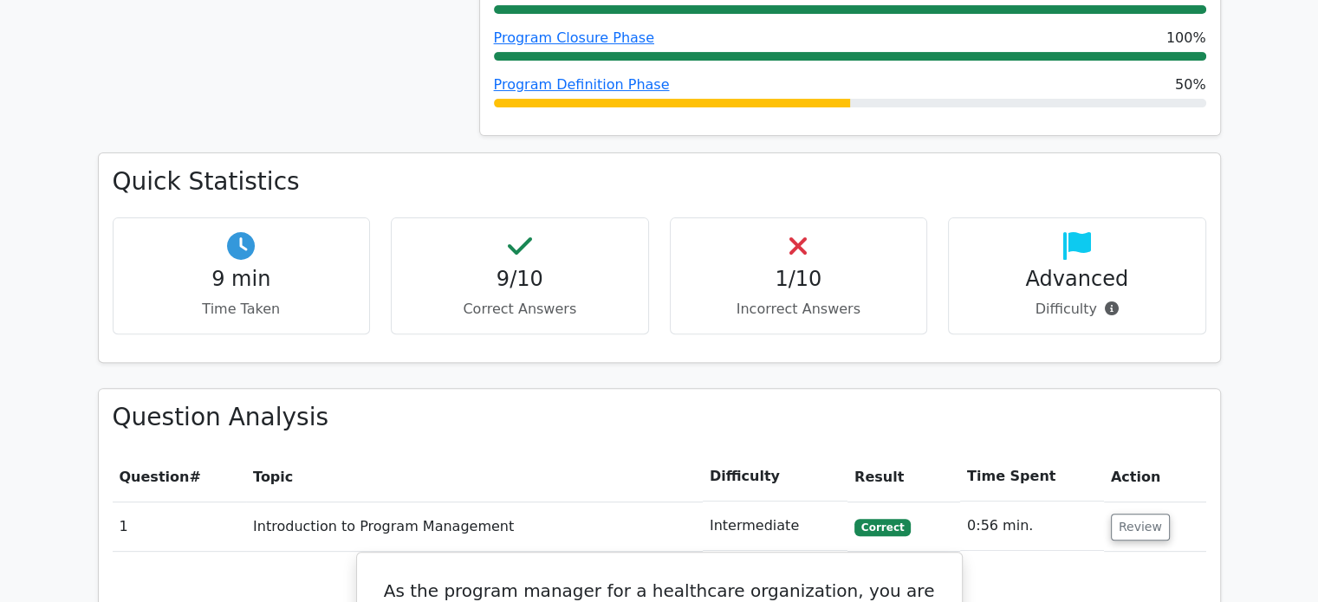
click at [795, 270] on h4 "1/10" at bounding box center [798, 279] width 229 height 25
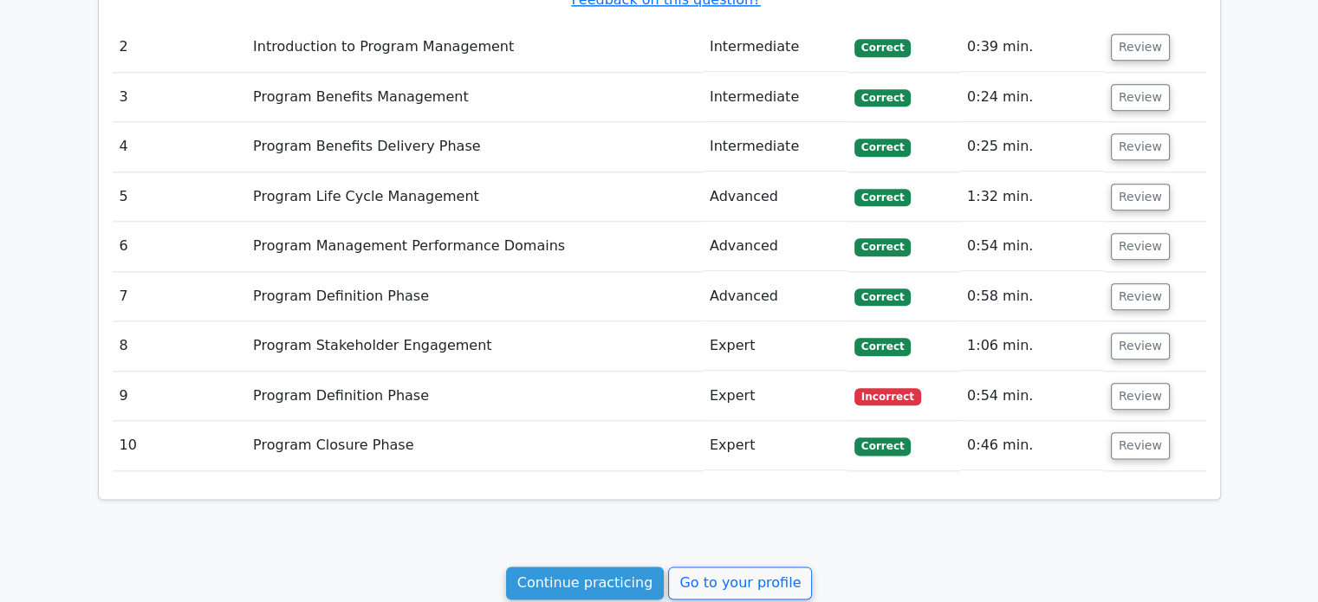
scroll to position [2016, 0]
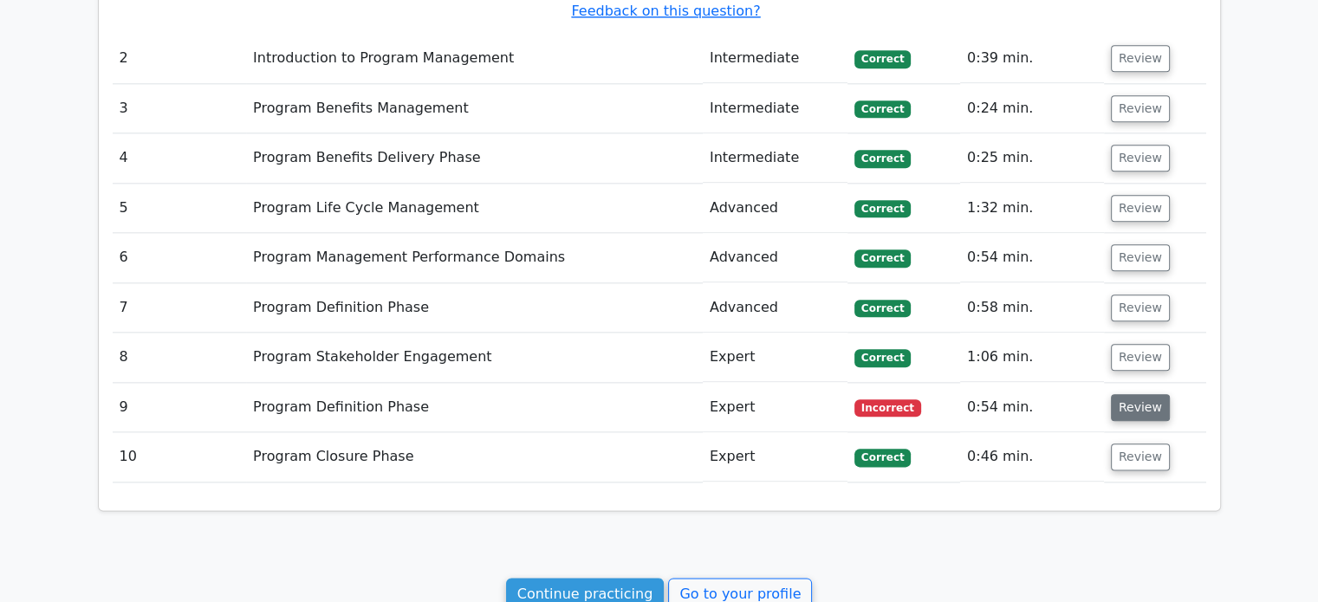
click at [1138, 394] on button "Review" at bounding box center [1140, 407] width 59 height 27
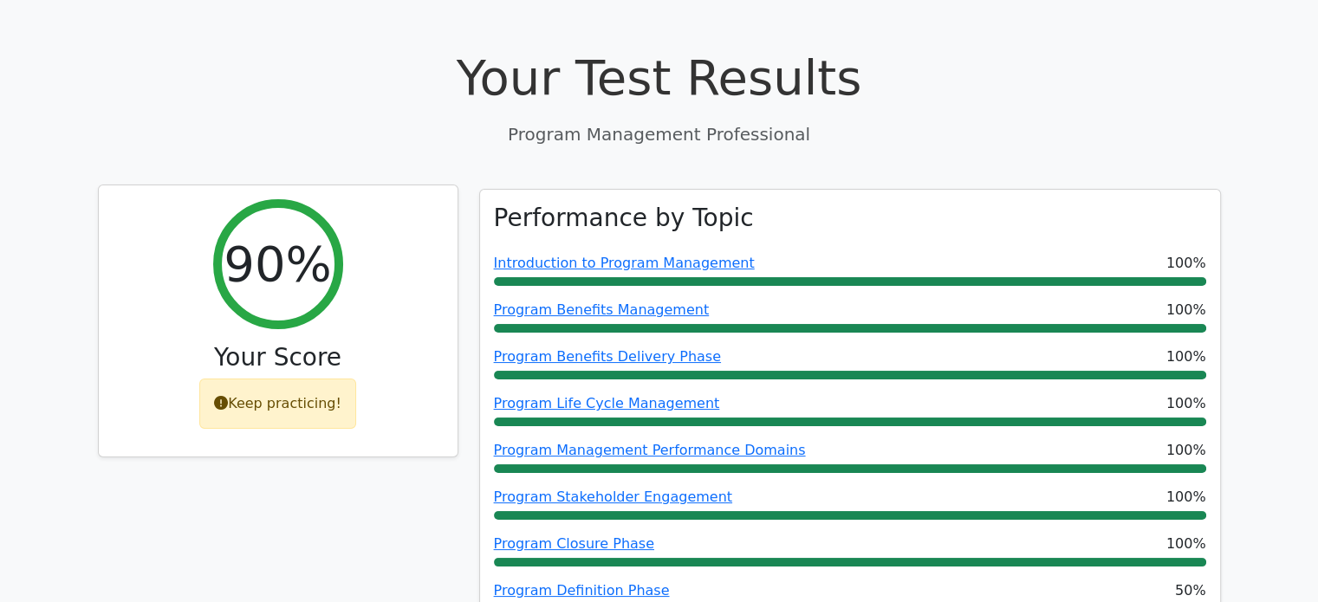
scroll to position [62, 0]
click at [281, 411] on div "Keep practicing!" at bounding box center [277, 404] width 157 height 50
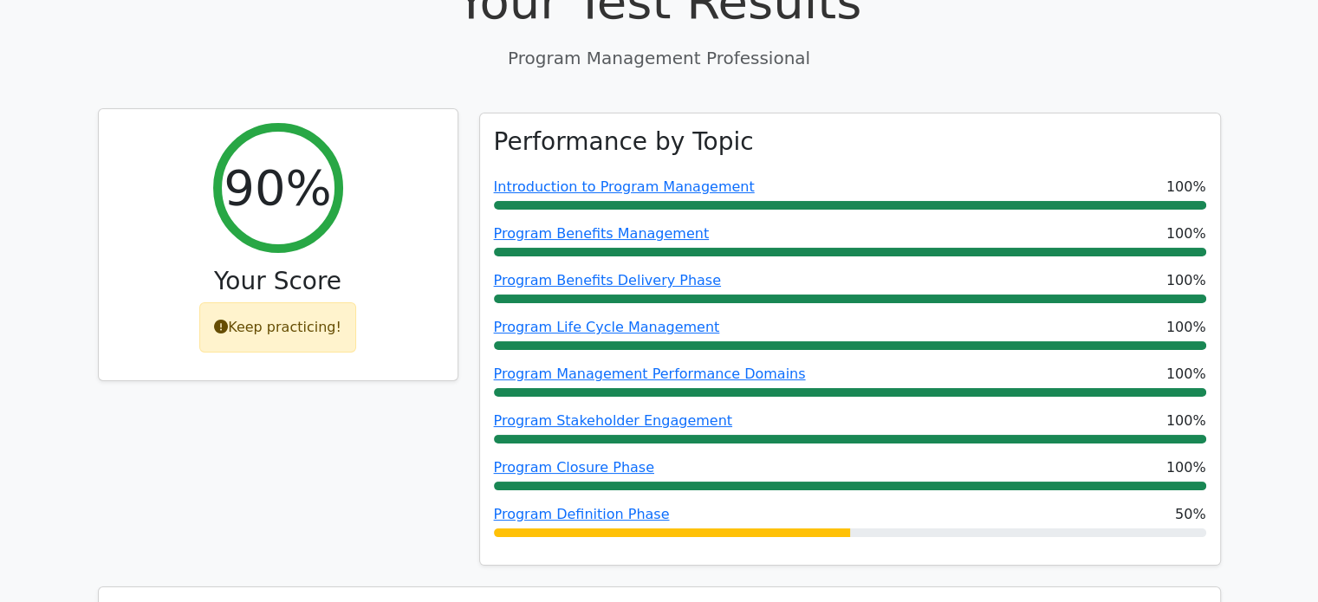
scroll to position [0, 0]
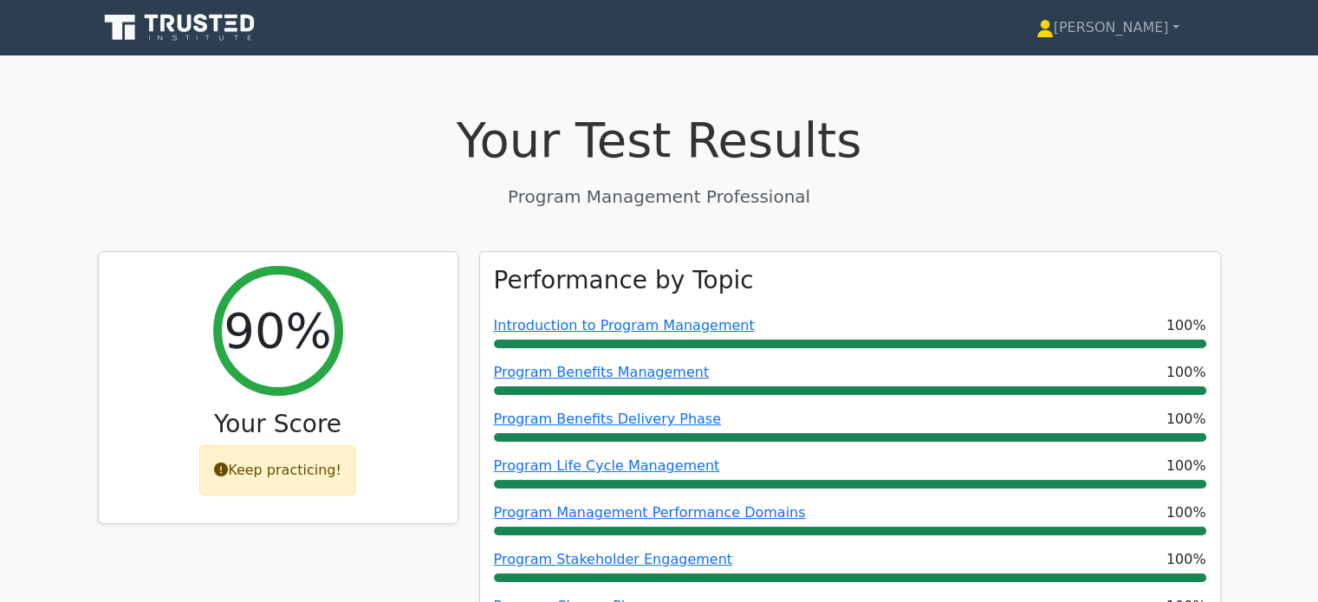
click at [187, 20] on icon at bounding box center [185, 23] width 14 height 17
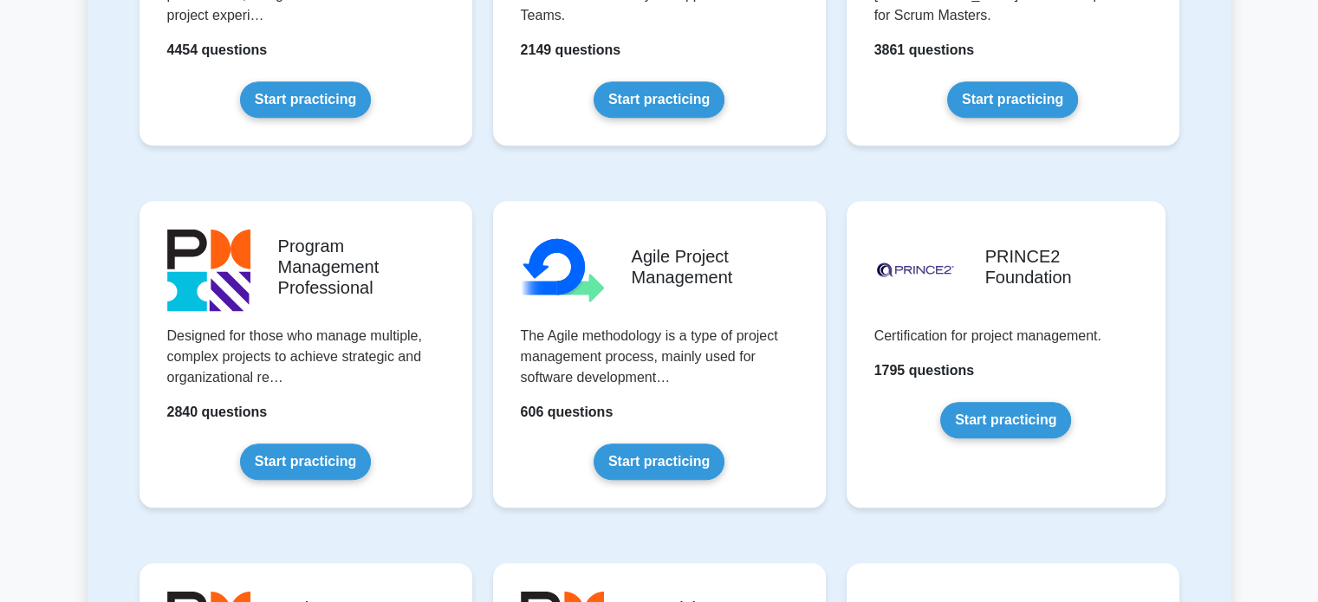
scroll to position [990, 0]
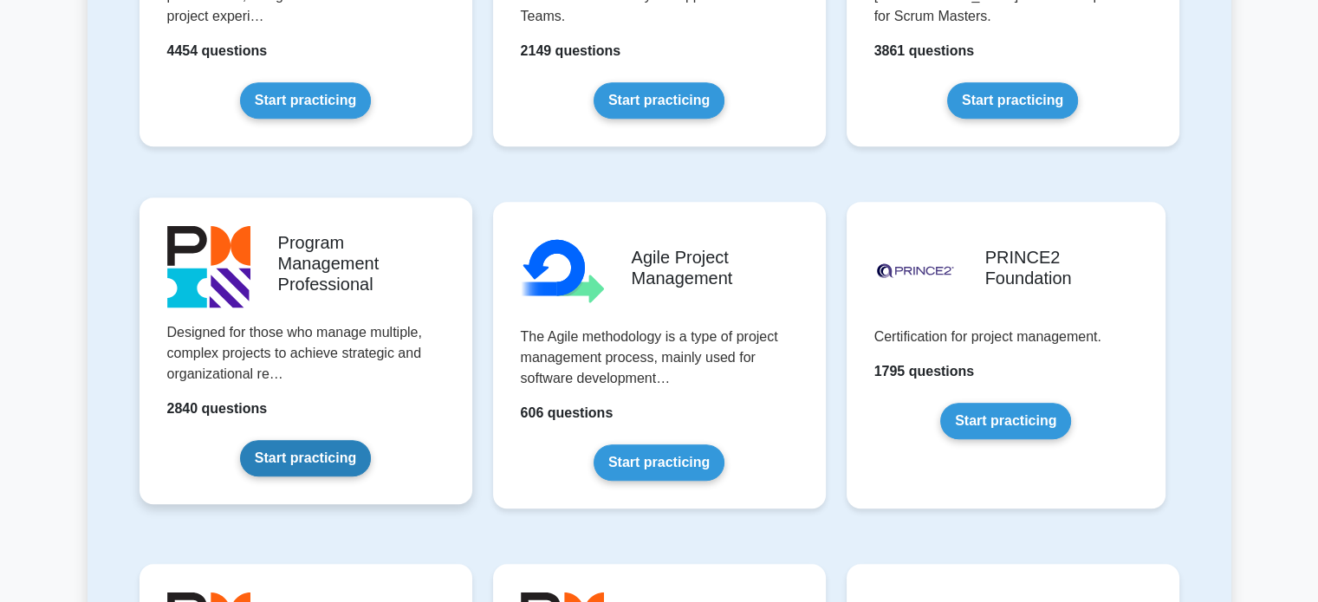
click at [312, 440] on link "Start practicing" at bounding box center [305, 458] width 131 height 36
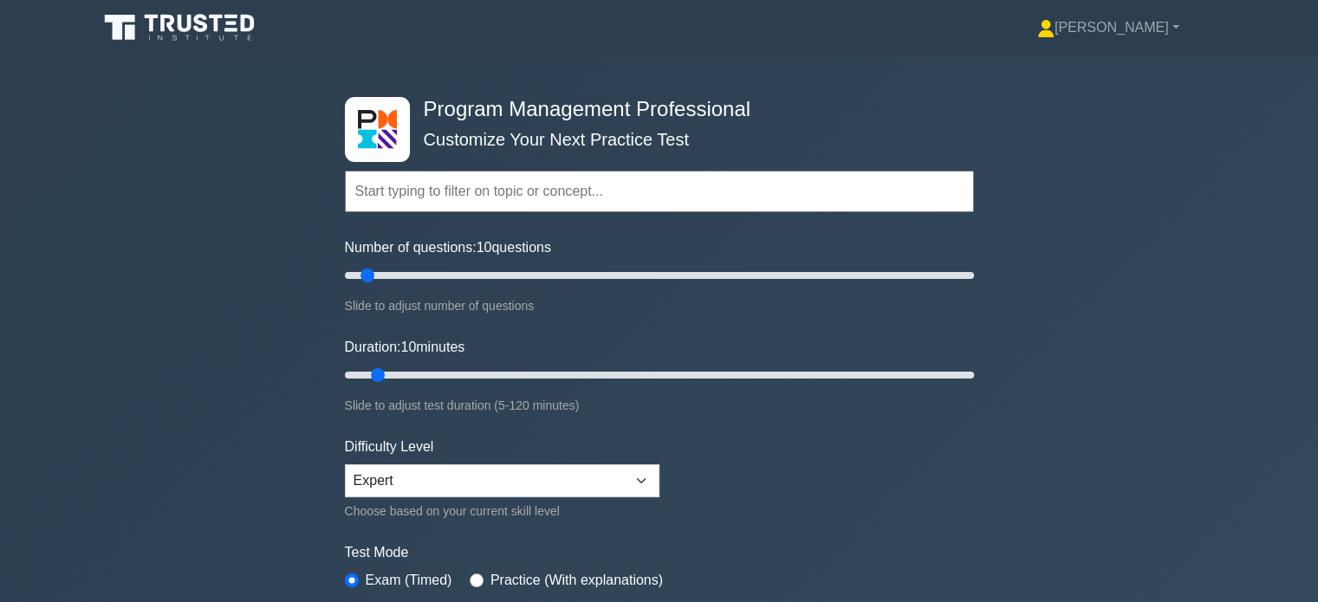
scroll to position [170, 0]
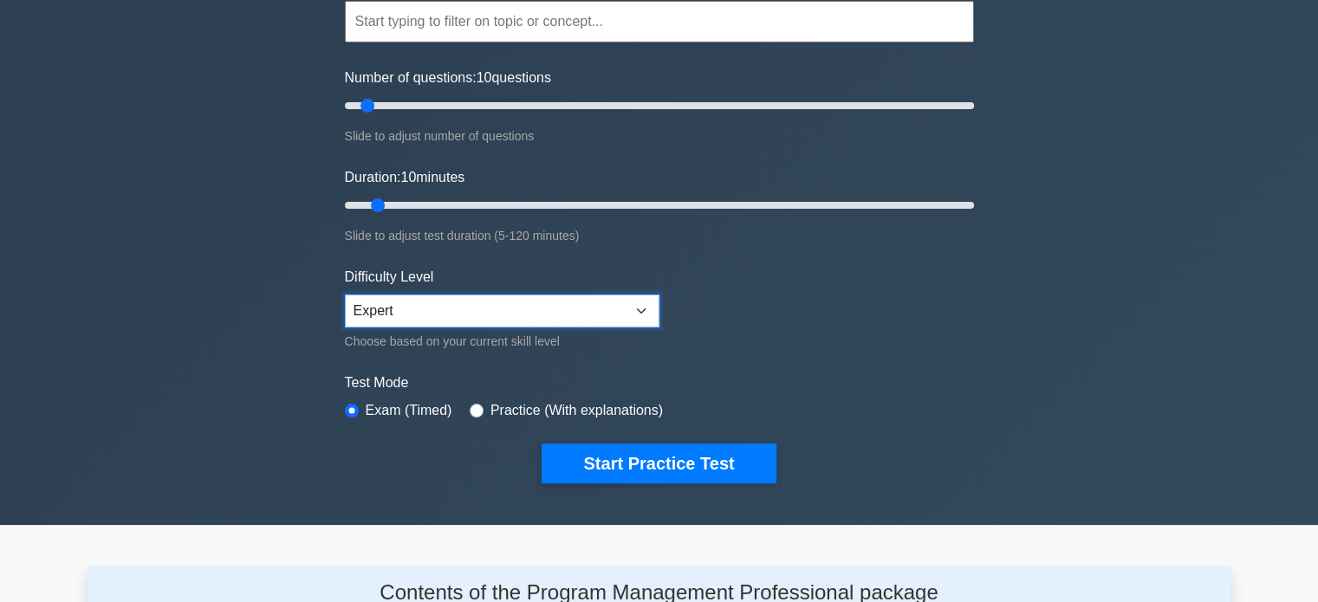
click at [643, 306] on select "Beginner Intermediate Expert" at bounding box center [502, 311] width 314 height 33
click at [345, 295] on select "Beginner Intermediate Expert" at bounding box center [502, 311] width 314 height 33
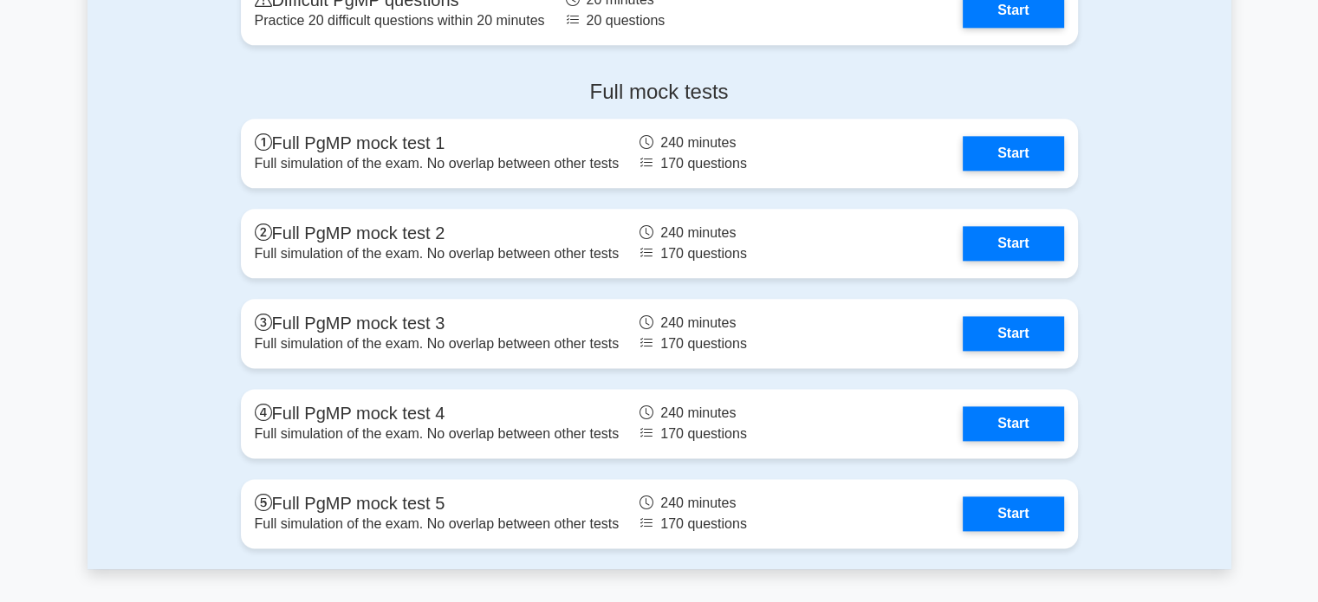
scroll to position [2162, 0]
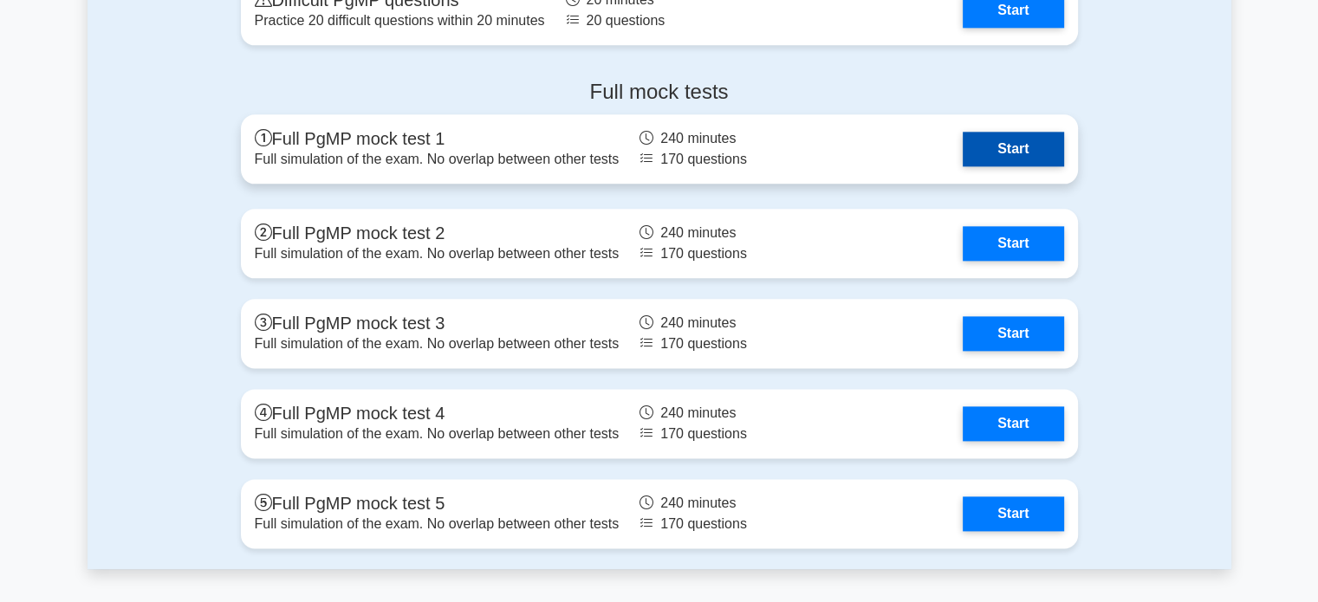
click at [962, 154] on link "Start" at bounding box center [1012, 149] width 100 height 35
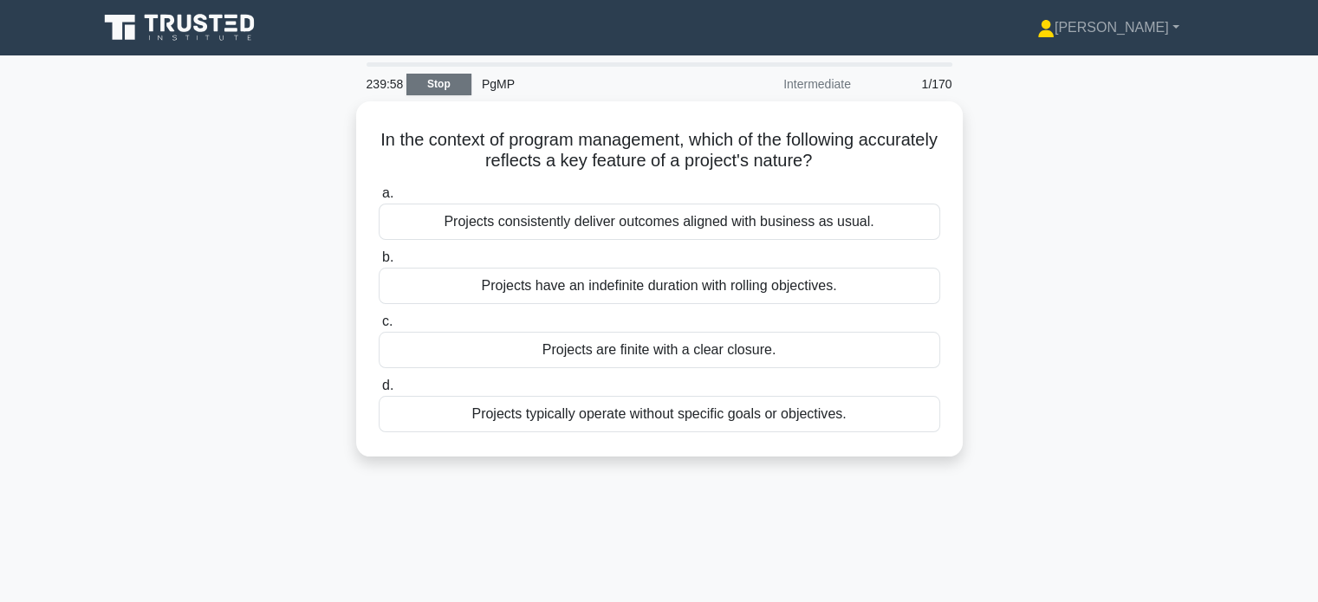
click at [447, 84] on link "Stop" at bounding box center [438, 85] width 65 height 22
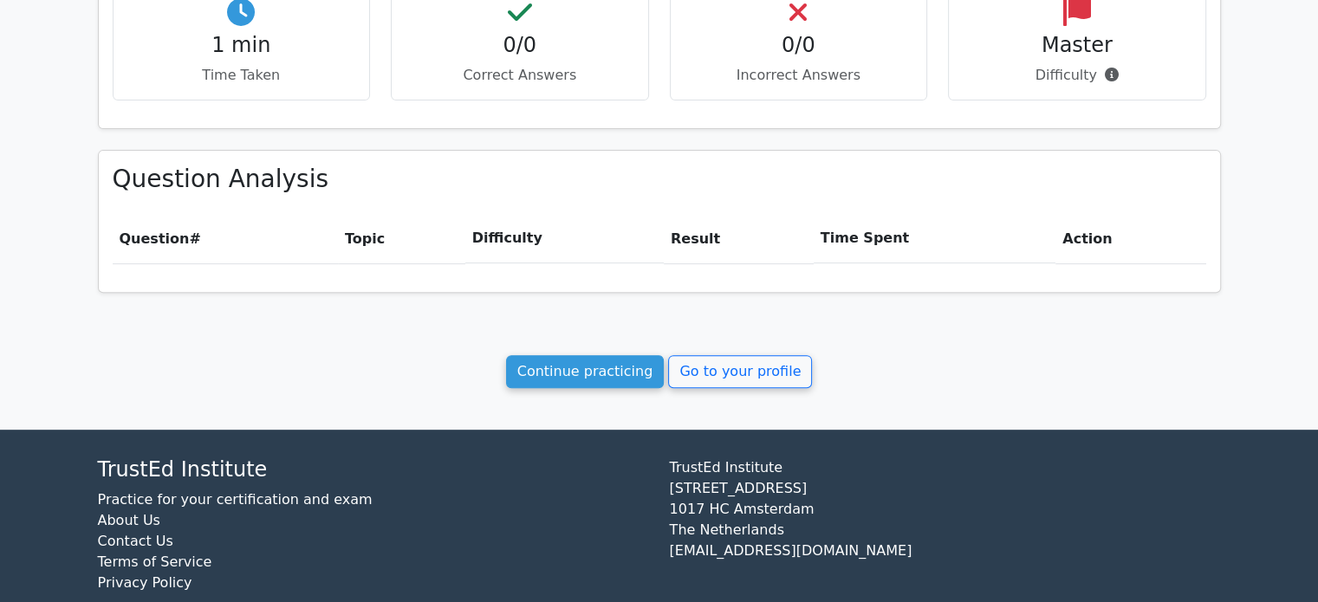
scroll to position [625, 0]
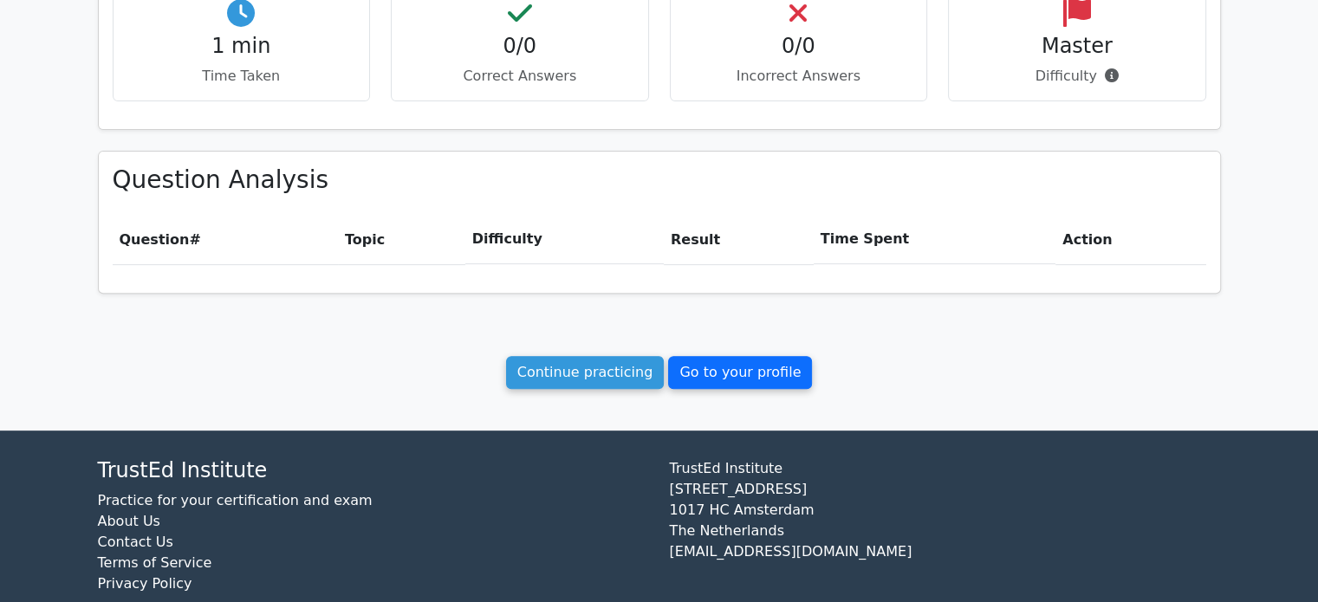
click at [754, 371] on link "Go to your profile" at bounding box center [740, 372] width 144 height 33
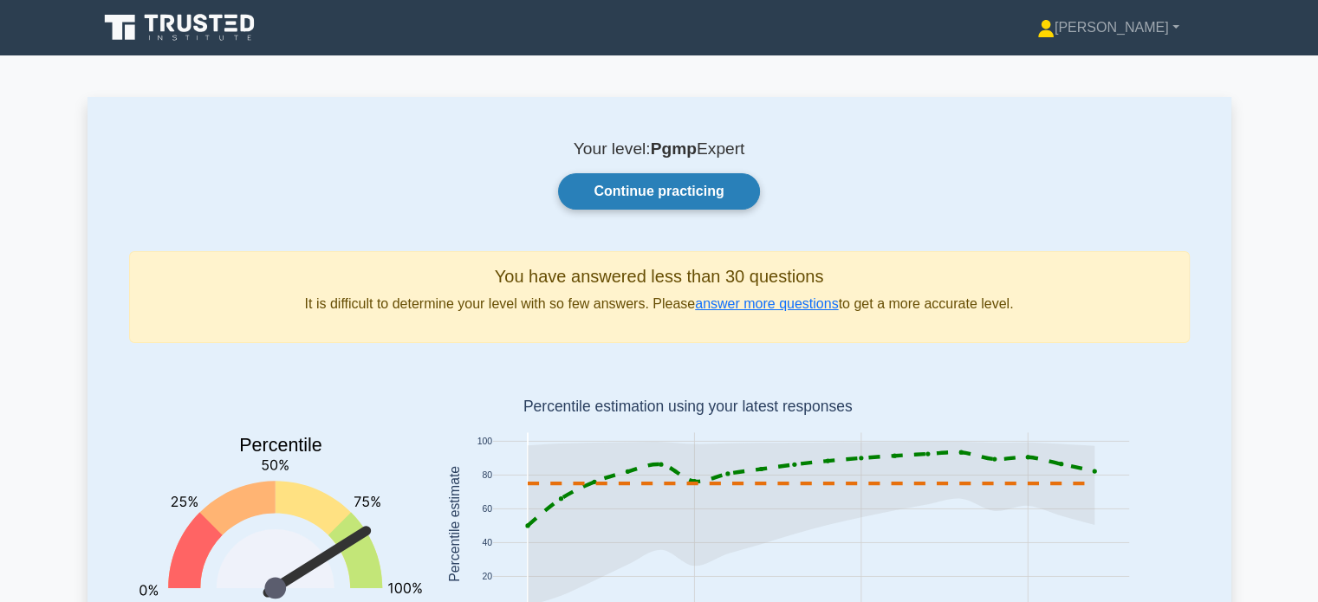
drag, startPoint x: 653, startPoint y: 195, endPoint x: 626, endPoint y: 193, distance: 26.9
click at [626, 193] on link "Continue practicing" at bounding box center [658, 191] width 201 height 36
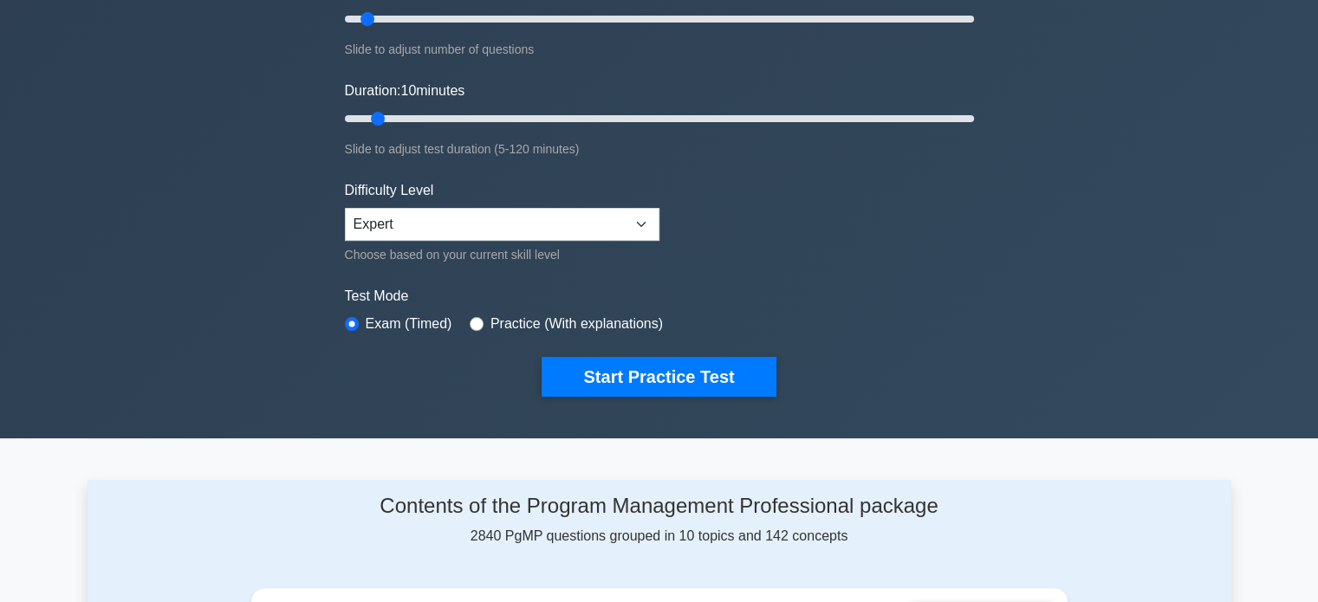
scroll to position [274, 0]
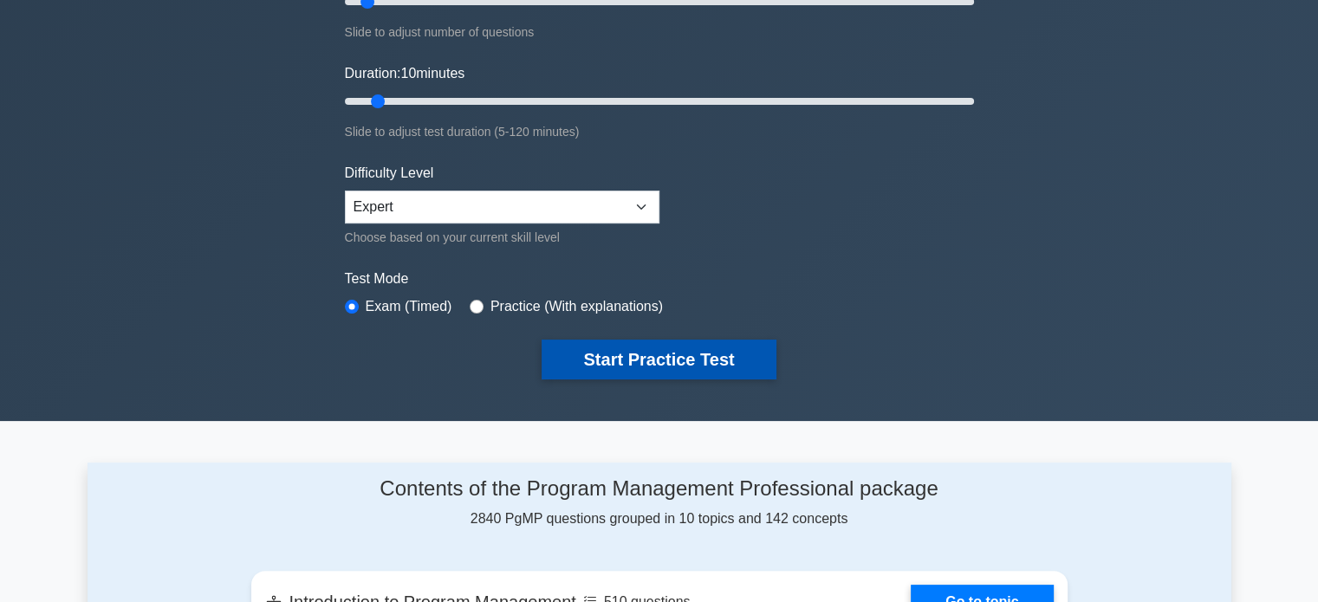
click at [637, 357] on button "Start Practice Test" at bounding box center [658, 360] width 234 height 40
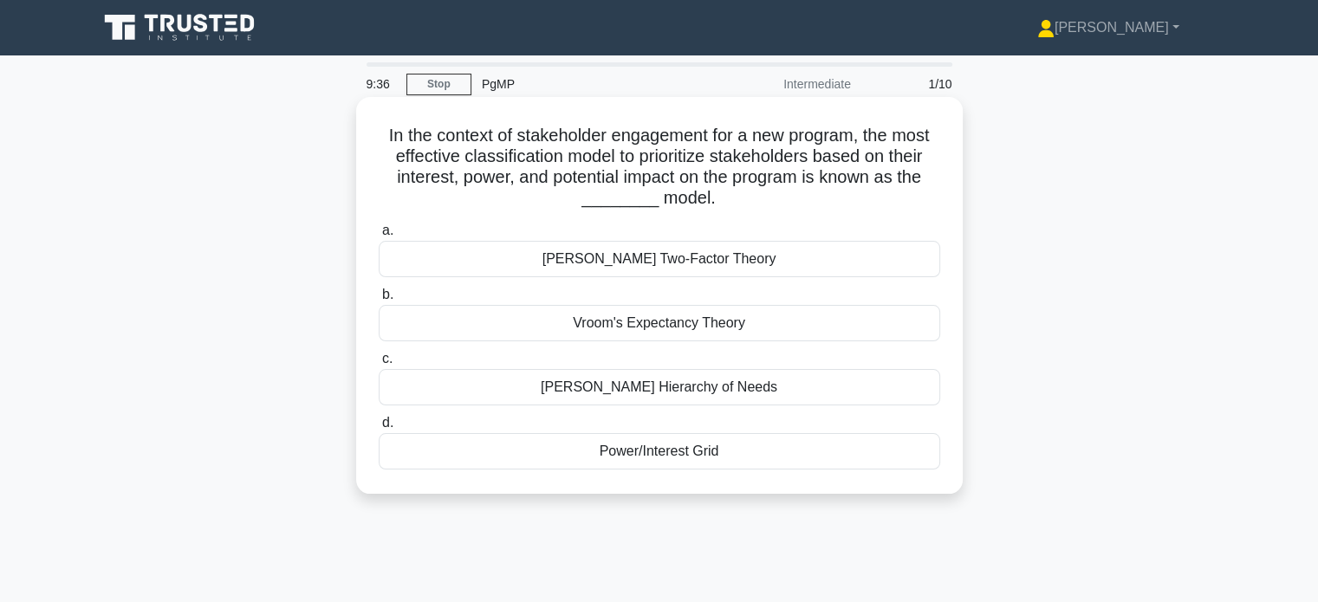
click at [650, 457] on div "Power/Interest Grid" at bounding box center [659, 451] width 561 height 36
click at [379, 429] on input "d. Power/Interest Grid" at bounding box center [379, 423] width 0 height 11
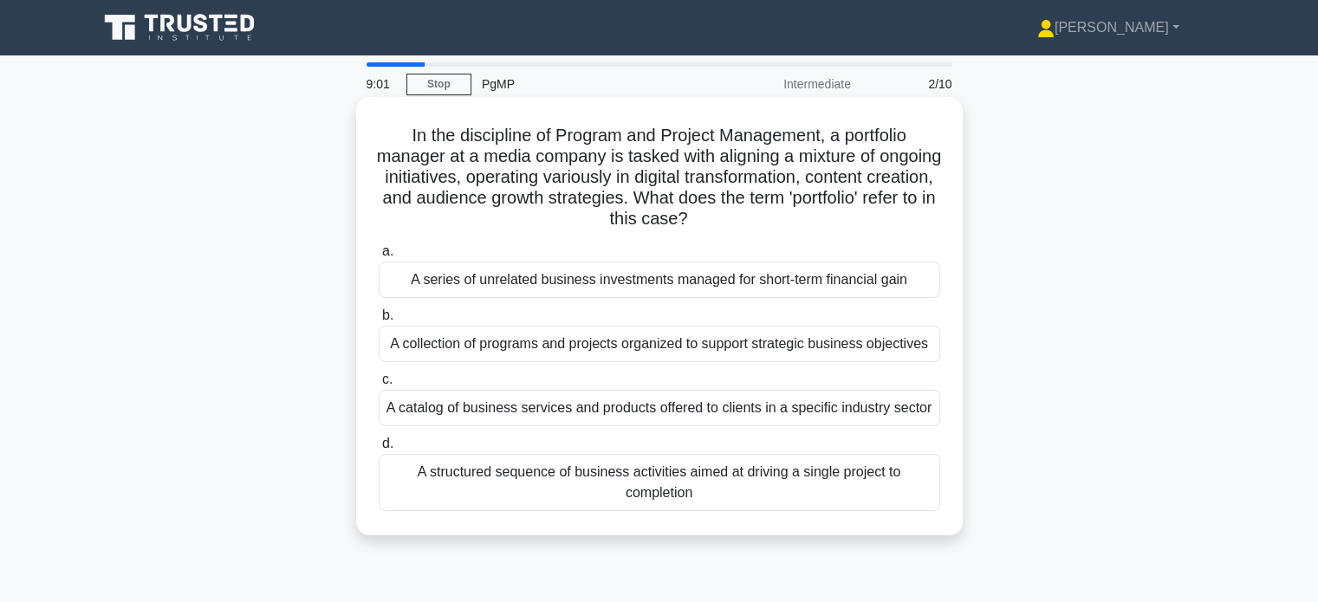
click at [646, 342] on div "A collection of programs and projects organized to support strategic business o…" at bounding box center [659, 344] width 561 height 36
click at [379, 321] on input "b. A collection of programs and projects organized to support strategic busines…" at bounding box center [379, 315] width 0 height 11
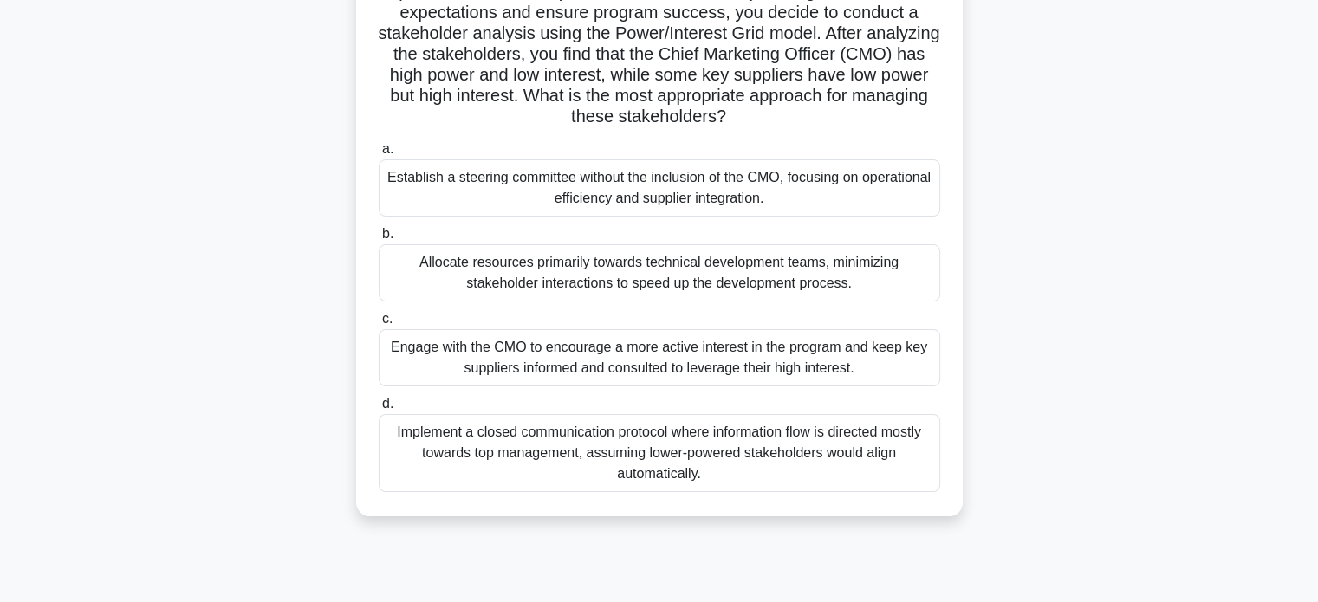
scroll to position [184, 0]
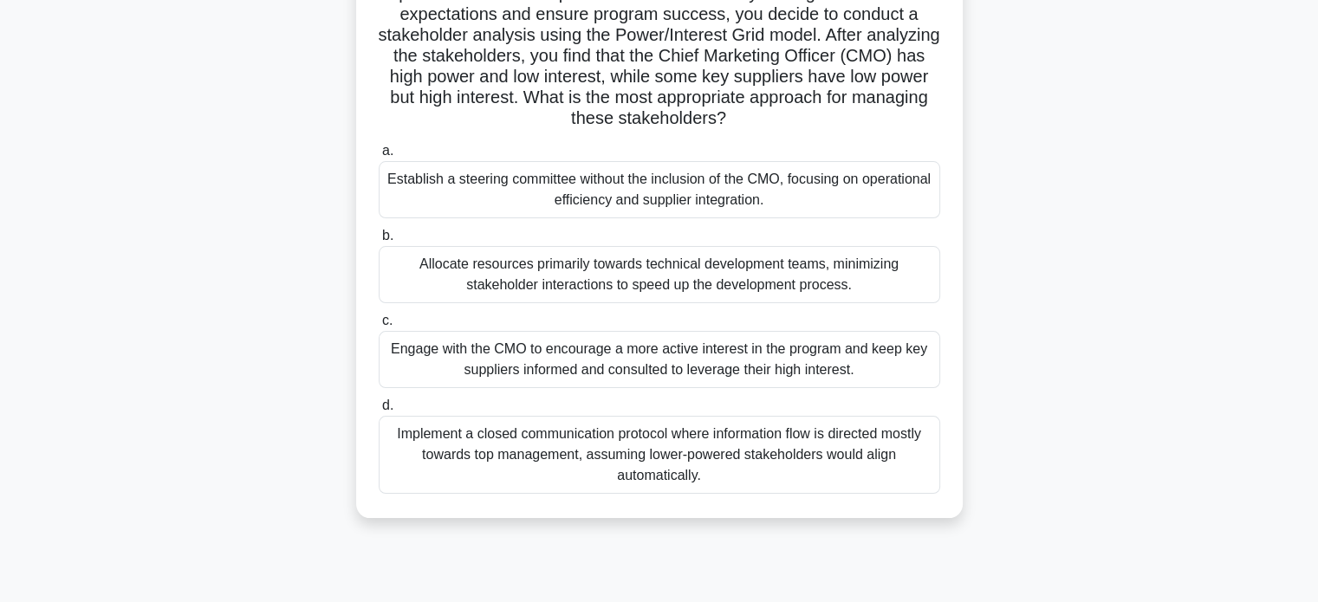
click at [606, 360] on div "Engage with the CMO to encourage a more active interest in the program and keep…" at bounding box center [659, 359] width 561 height 57
click at [379, 327] on input "c. Engage with the CMO to encourage a more active interest in the program and k…" at bounding box center [379, 320] width 0 height 11
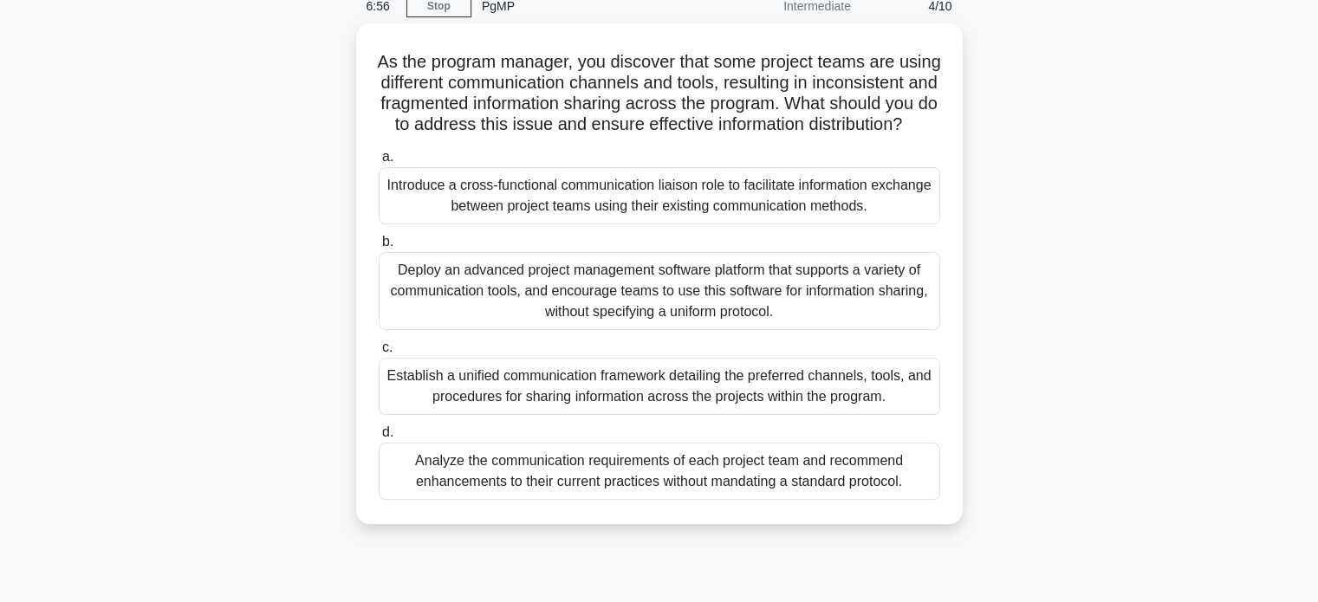
scroll to position [76, 0]
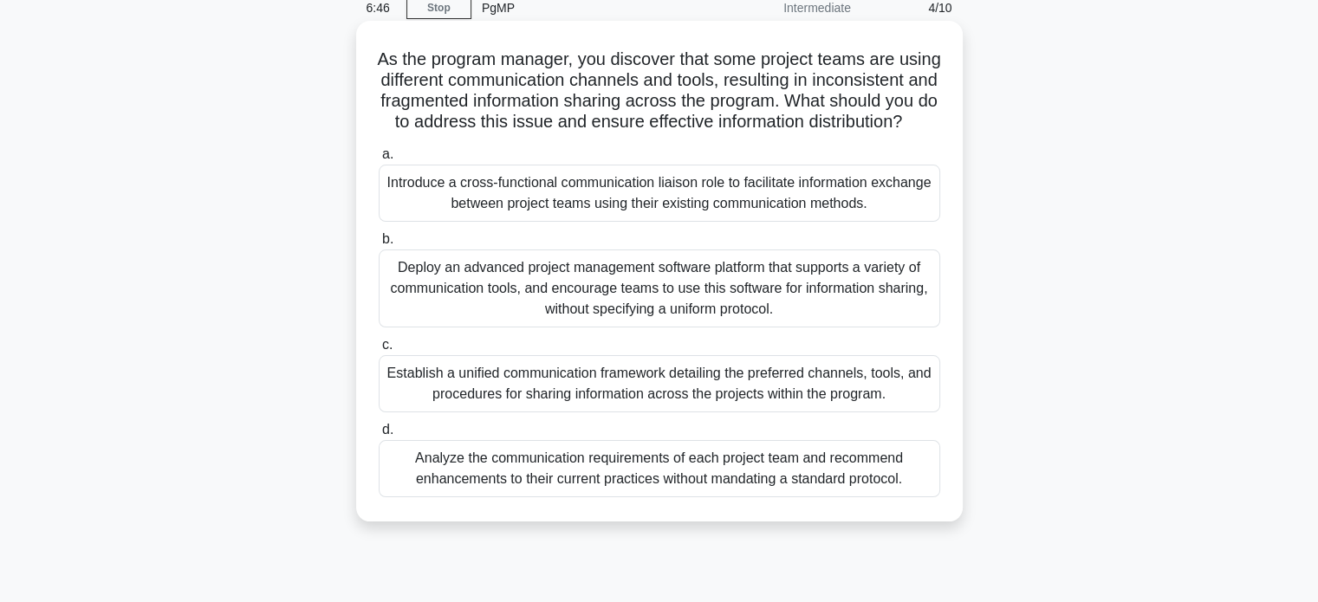
click at [653, 408] on div "Establish a unified communication framework detailing the preferred channels, t…" at bounding box center [659, 383] width 561 height 57
click at [379, 351] on input "c. Establish a unified communication framework detailing the preferred channels…" at bounding box center [379, 345] width 0 height 11
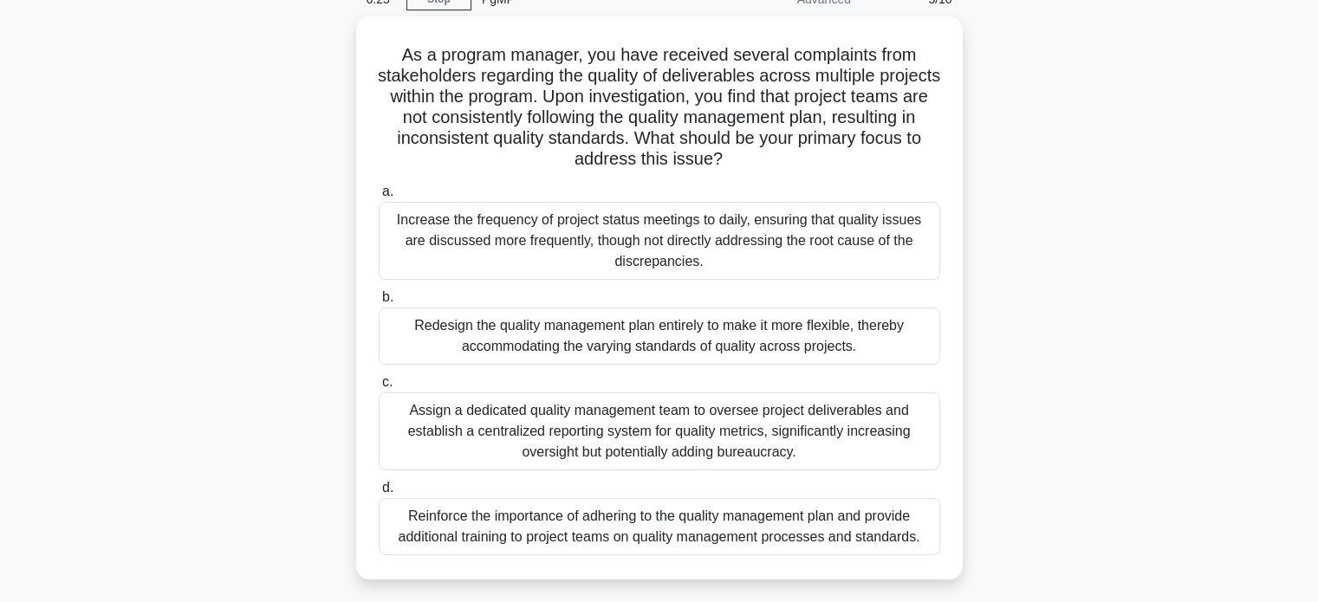
scroll to position [83, 0]
click at [653, 408] on div "Assign a dedicated quality management team to oversee project deliverables and …" at bounding box center [659, 433] width 561 height 78
click at [379, 390] on input "c. Assign a dedicated quality management team to oversee project deliverables a…" at bounding box center [379, 384] width 0 height 11
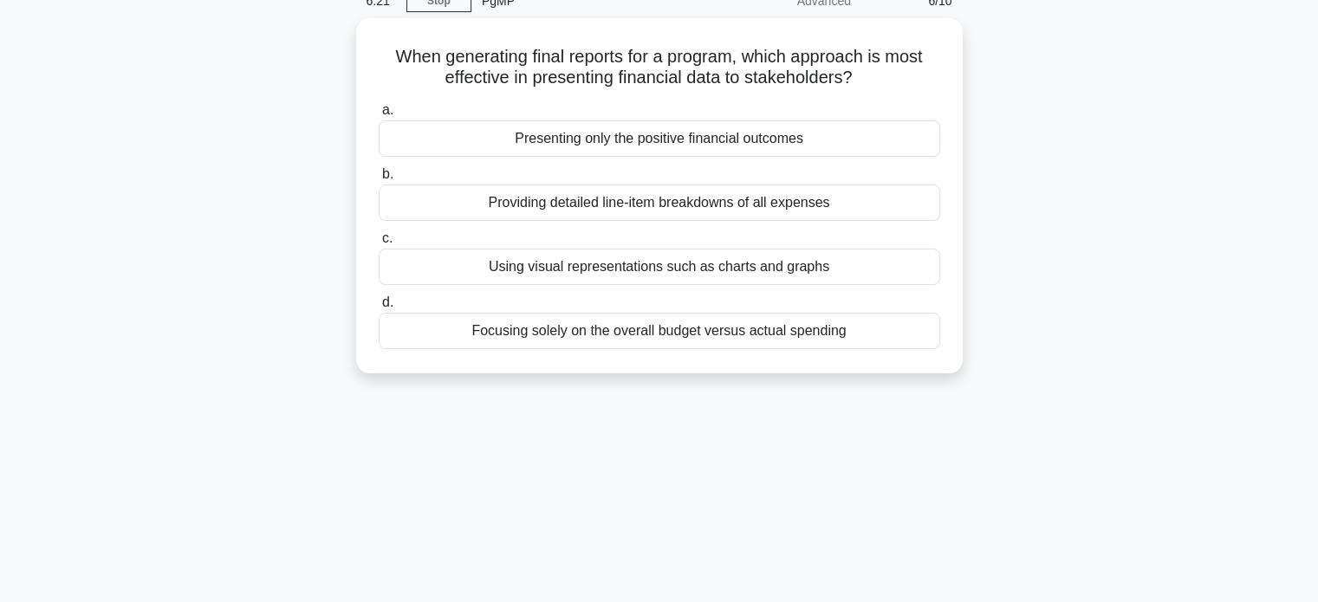
scroll to position [0, 0]
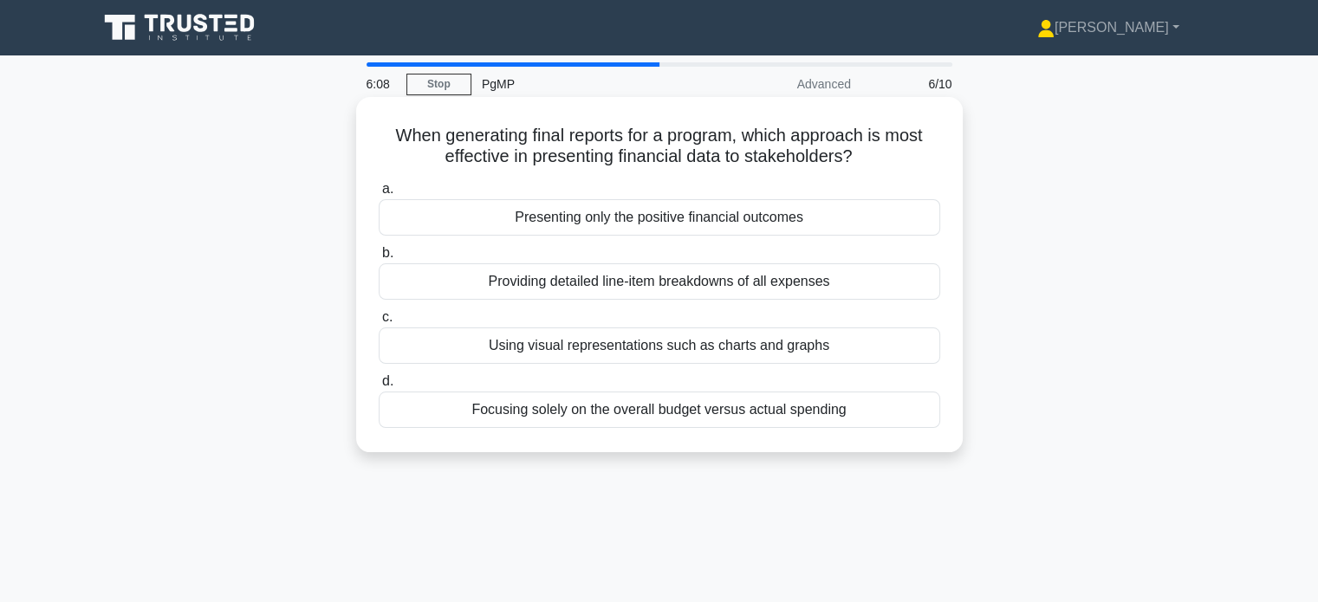
click at [638, 345] on div "Using visual representations such as charts and graphs" at bounding box center [659, 345] width 561 height 36
click at [379, 323] on input "c. Using visual representations such as charts and graphs" at bounding box center [379, 317] width 0 height 11
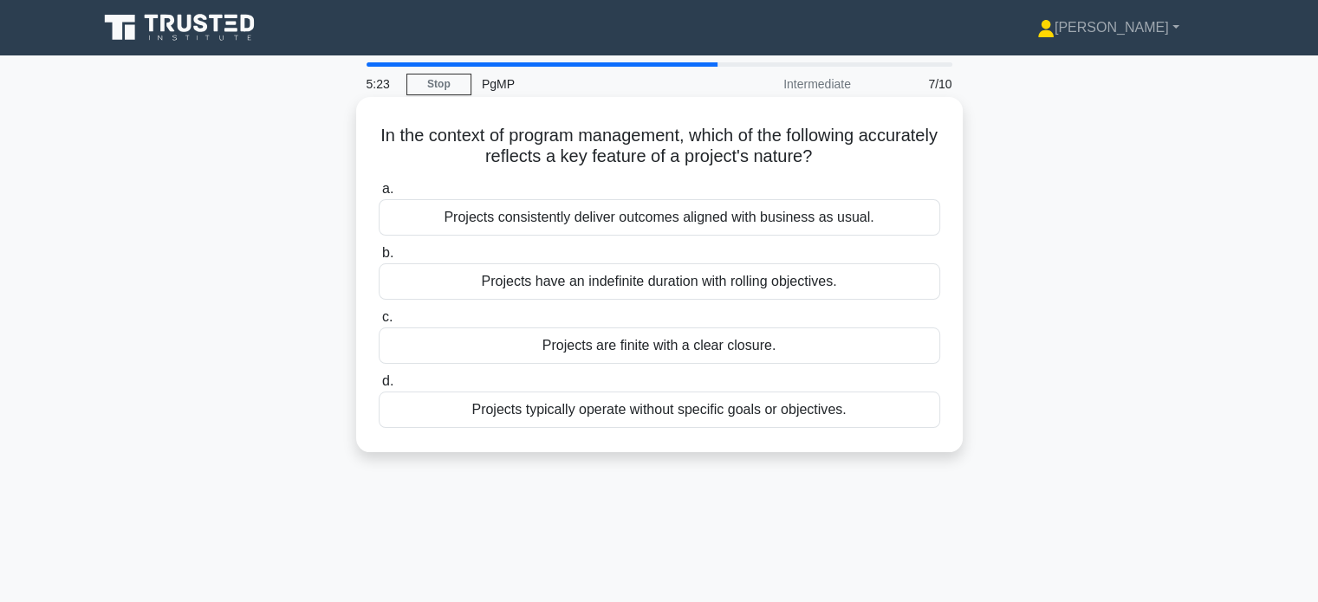
click at [686, 348] on div "Projects are finite with a clear closure." at bounding box center [659, 345] width 561 height 36
click at [379, 323] on input "c. Projects are finite with a clear closure." at bounding box center [379, 317] width 0 height 11
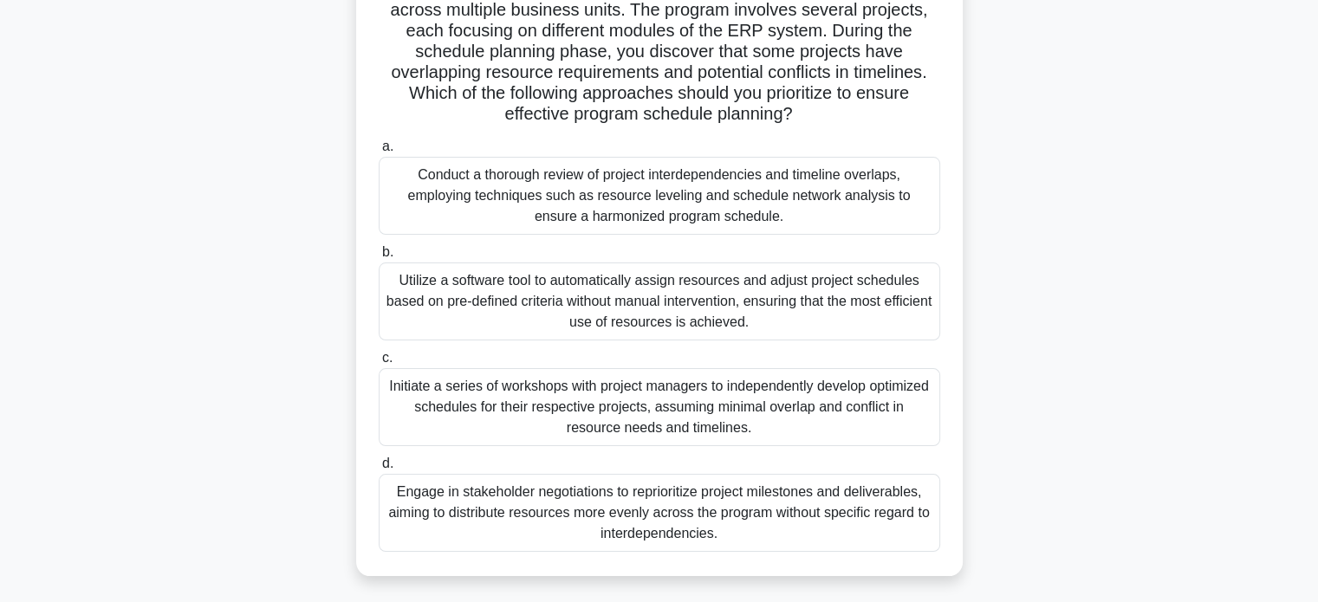
scroll to position [170, 0]
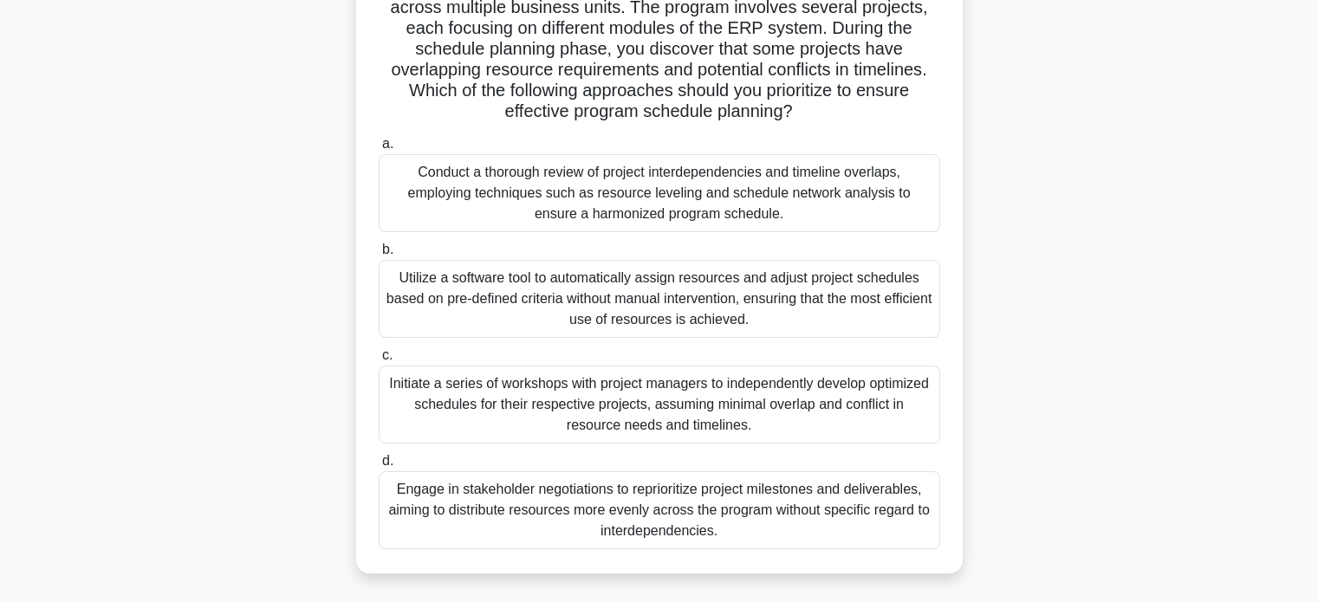
click at [665, 506] on div "Engage in stakeholder negotiations to reprioritize project milestones and deliv…" at bounding box center [659, 510] width 561 height 78
click at [379, 467] on input "d. Engage in stakeholder negotiations to reprioritize project milestones and de…" at bounding box center [379, 461] width 0 height 11
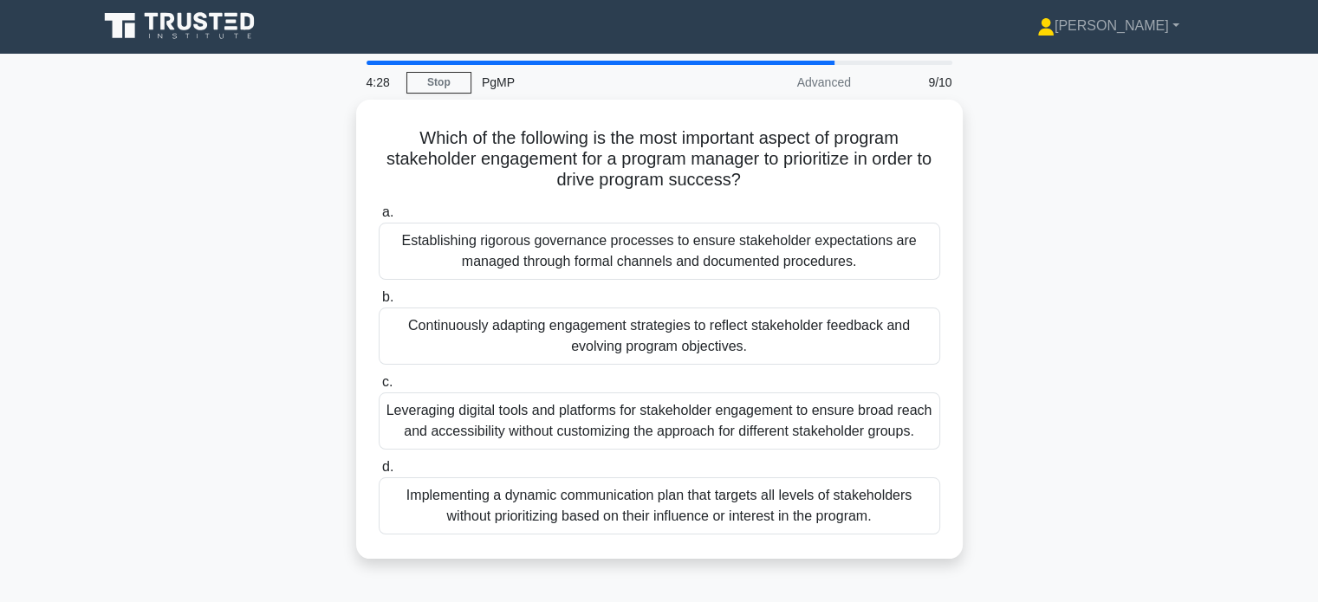
scroll to position [0, 0]
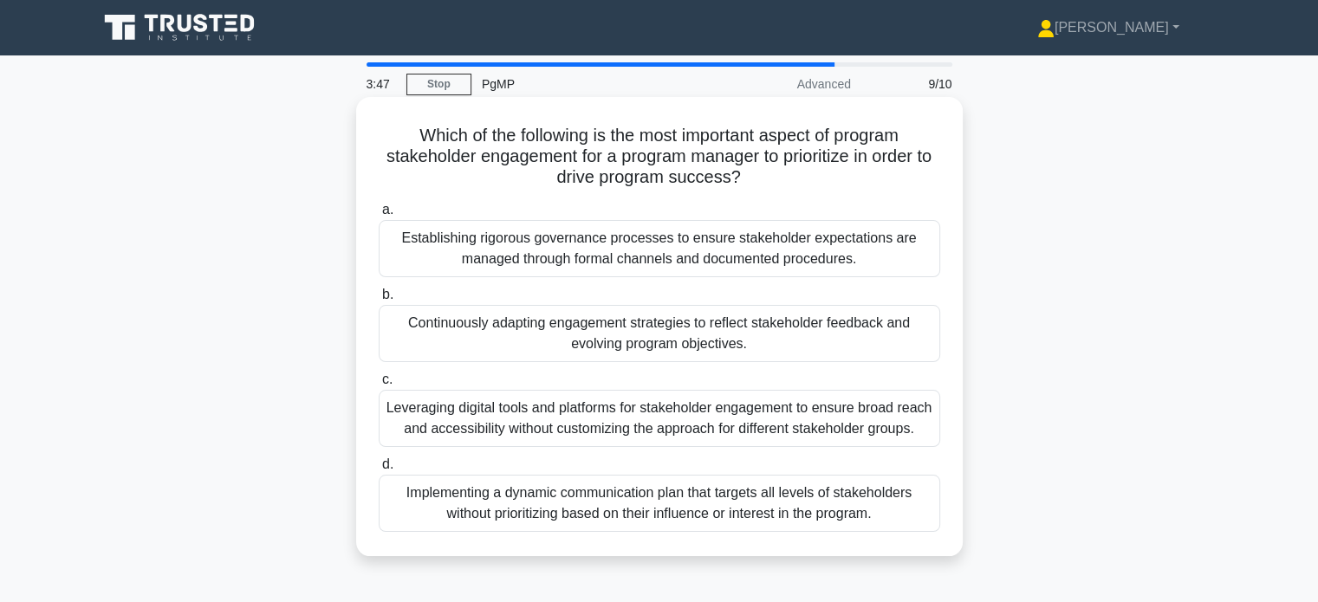
click at [697, 350] on div "Continuously adapting engagement strategies to reflect stakeholder feedback and…" at bounding box center [659, 333] width 561 height 57
click at [379, 301] on input "b. Continuously adapting engagement strategies to reflect stakeholder feedback …" at bounding box center [379, 294] width 0 height 11
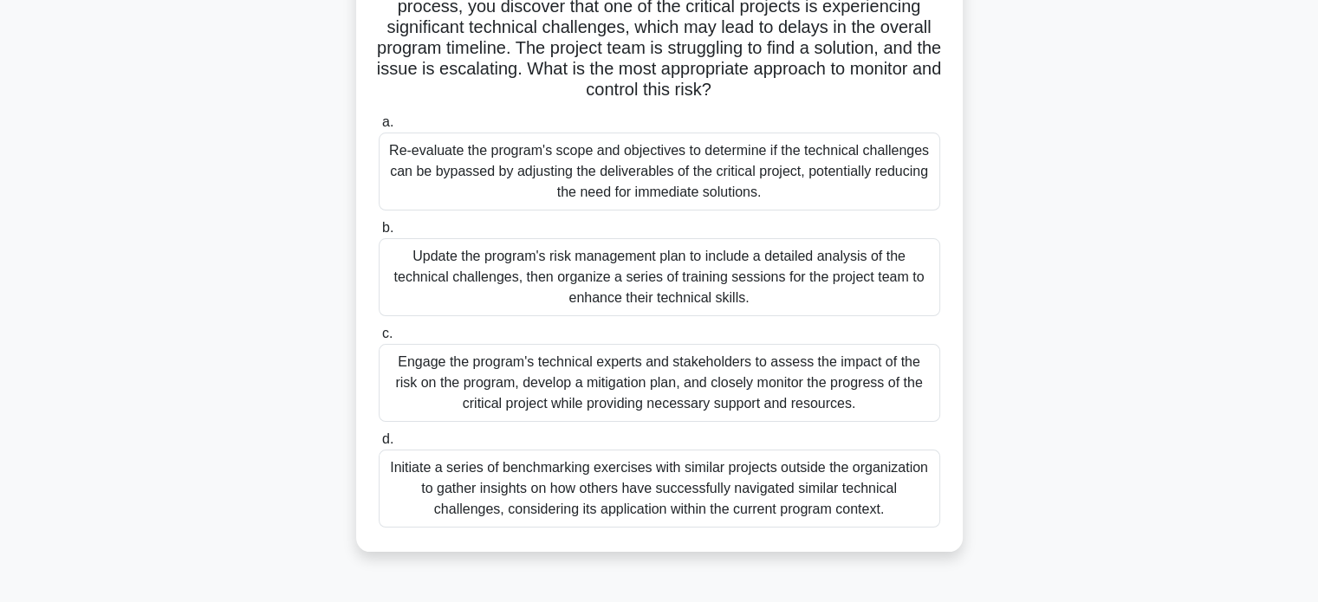
scroll to position [173, 0]
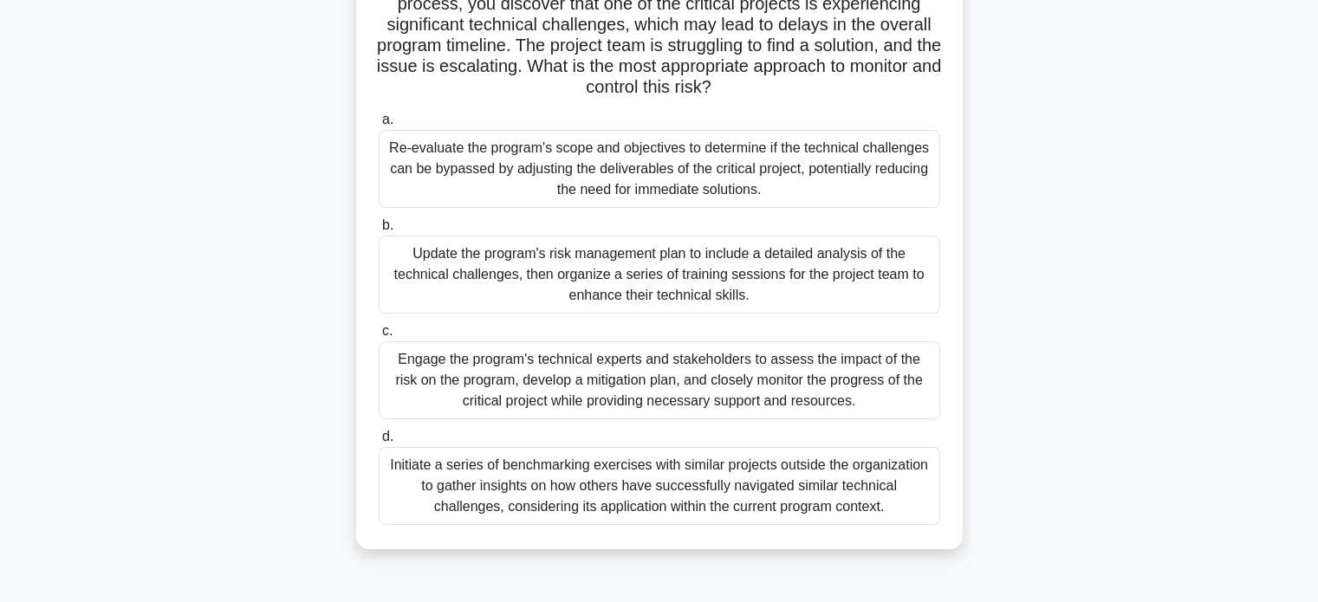
click at [702, 379] on div "Engage the program's technical experts and stakeholders to assess the impact of…" at bounding box center [659, 380] width 561 height 78
click at [379, 337] on input "c. Engage the program's technical experts and stakeholders to assess the impact…" at bounding box center [379, 331] width 0 height 11
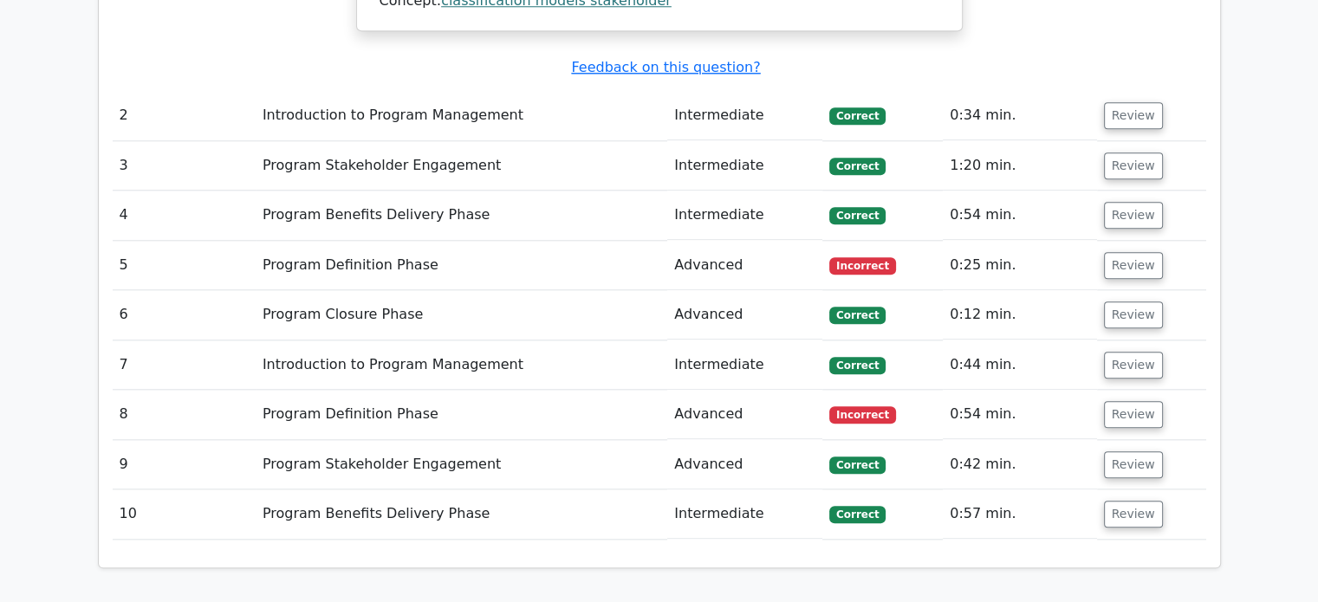
scroll to position [1774, 0]
click at [1133, 252] on button "Review" at bounding box center [1133, 265] width 59 height 27
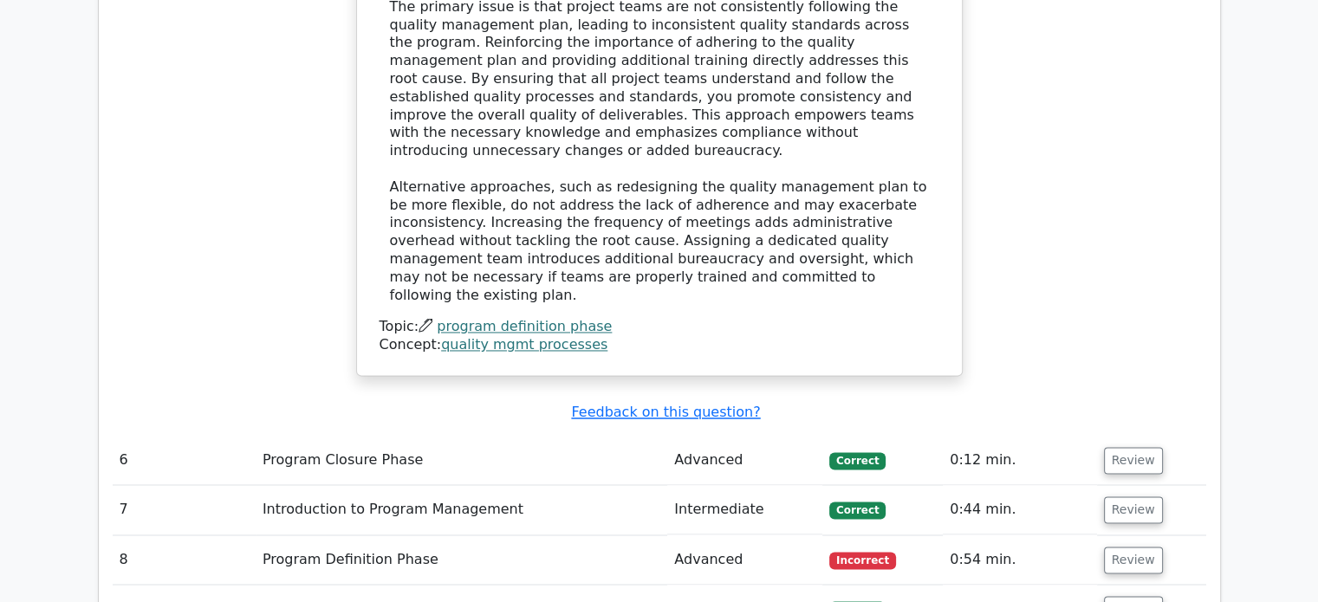
scroll to position [2653, 0]
click at [1131, 545] on button "Review" at bounding box center [1133, 558] width 59 height 27
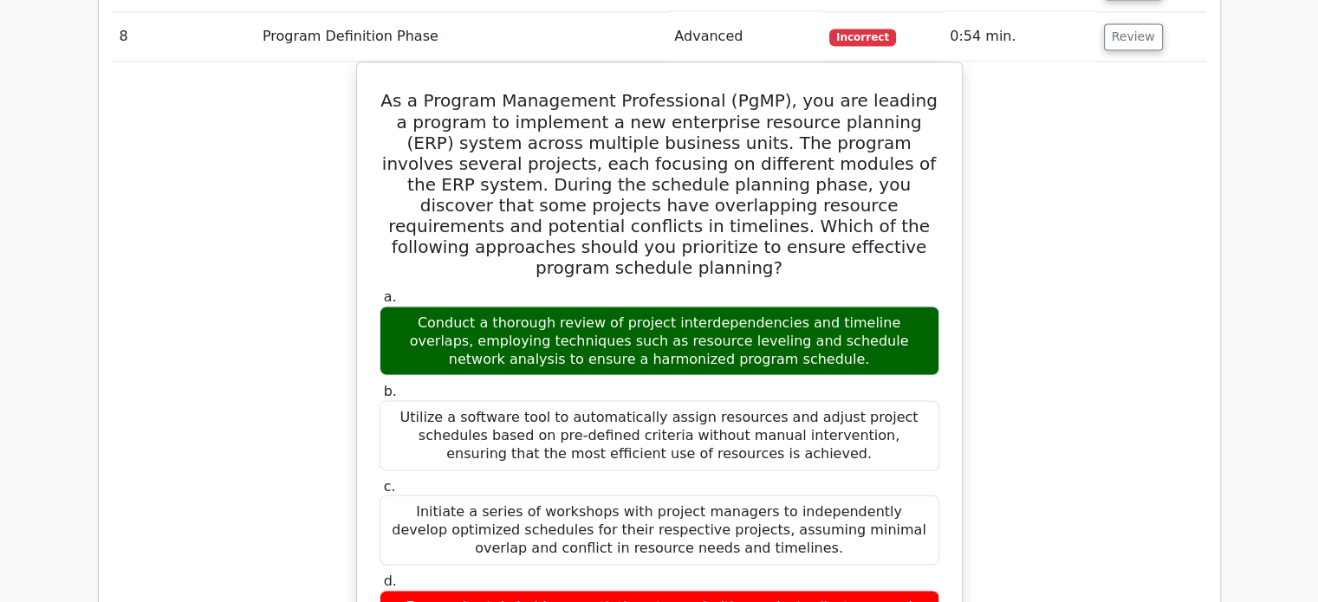
scroll to position [3173, 0]
